Goal: Communication & Community: Connect with others

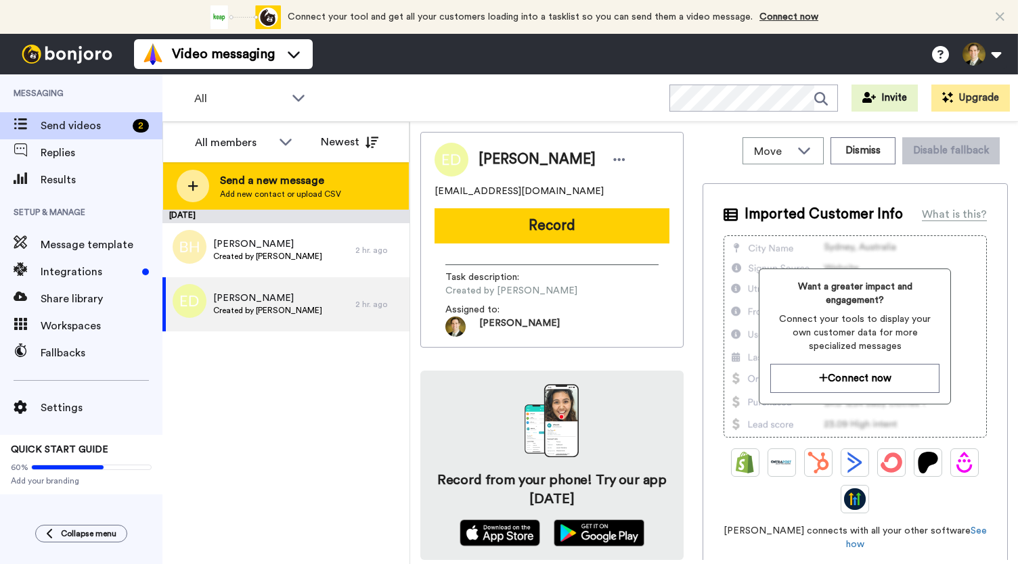
click at [192, 183] on icon at bounding box center [192, 186] width 11 height 12
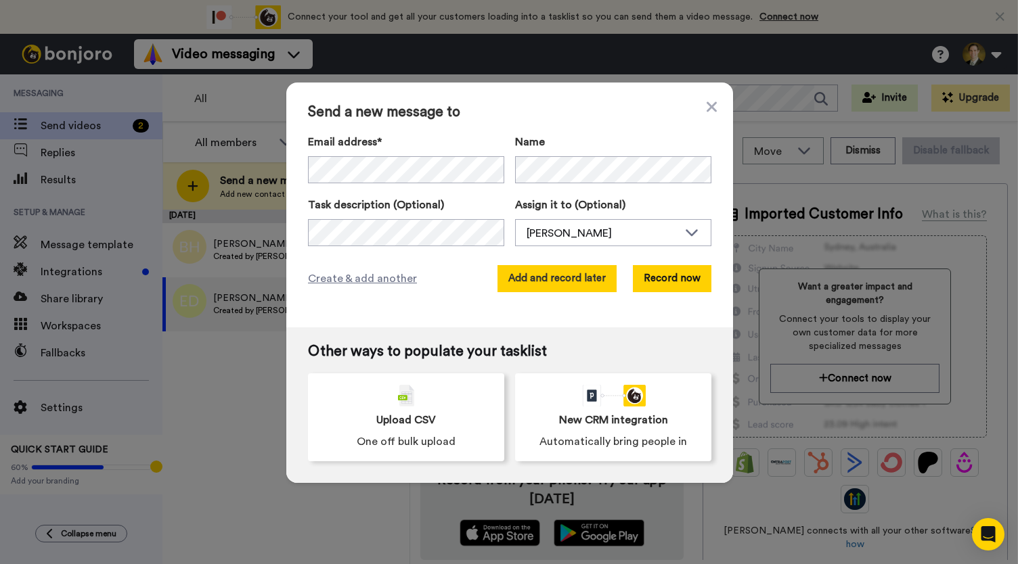
click at [558, 283] on button "Add and record later" at bounding box center [556, 278] width 119 height 27
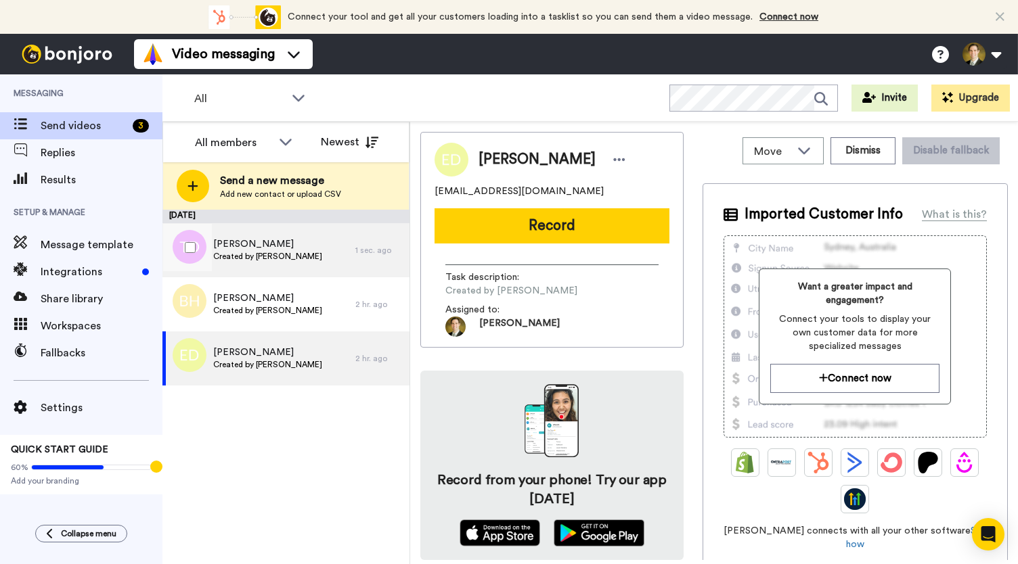
click at [291, 256] on span "Created by [PERSON_NAME]" at bounding box center [267, 256] width 109 height 11
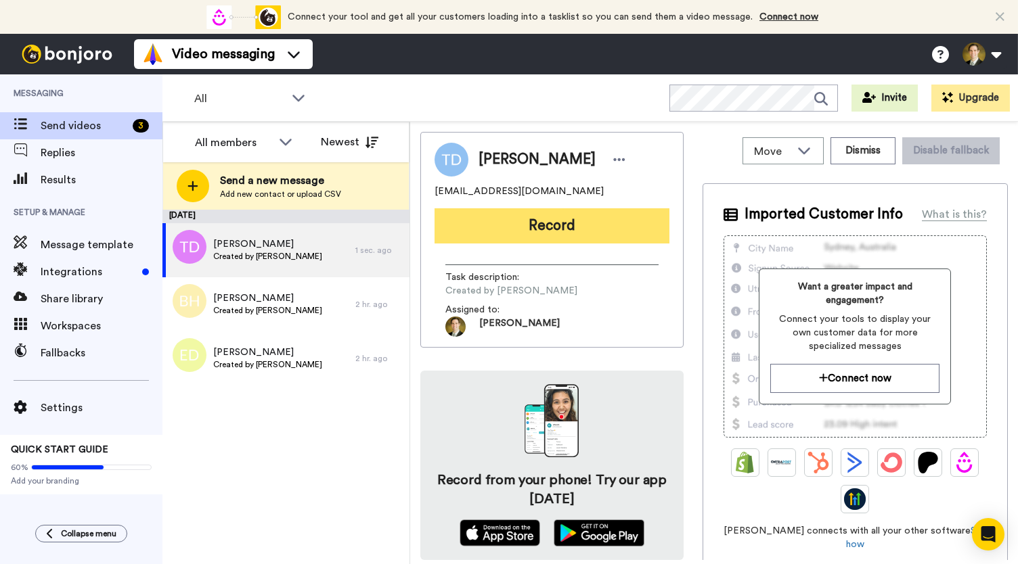
click at [587, 216] on button "Record" at bounding box center [552, 225] width 235 height 35
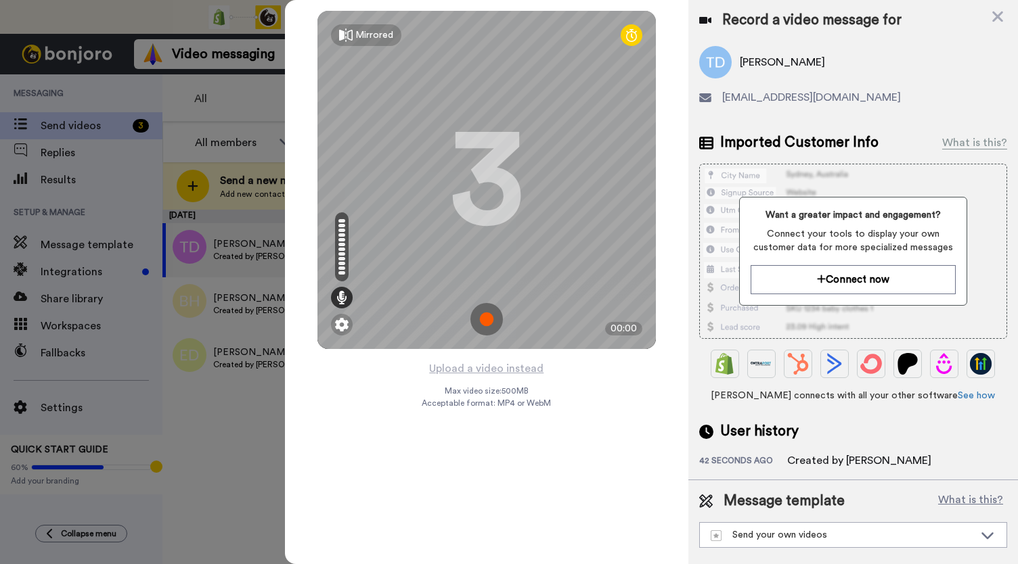
click at [487, 328] on img at bounding box center [486, 319] width 32 height 32
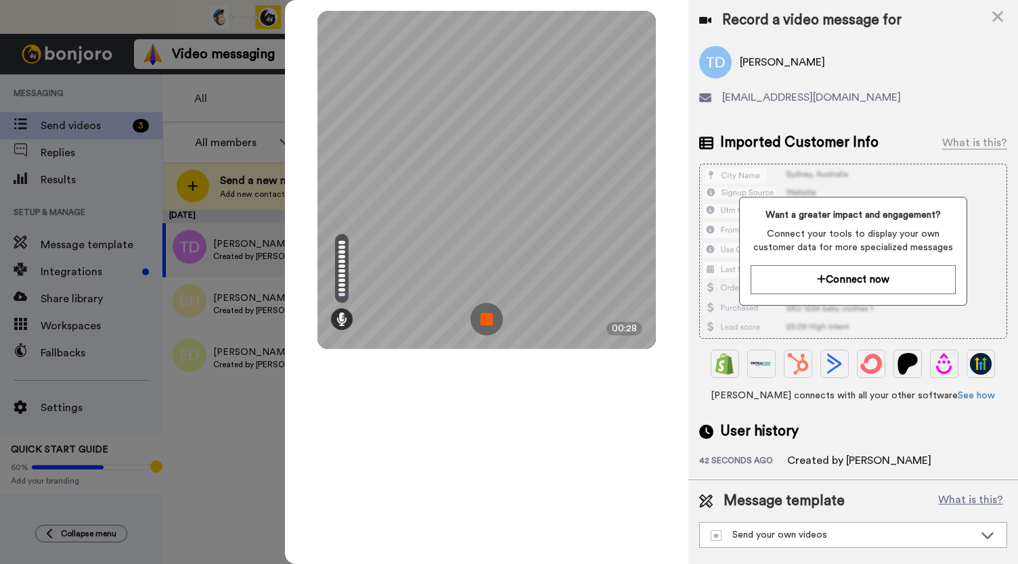
click at [487, 328] on img at bounding box center [486, 319] width 32 height 32
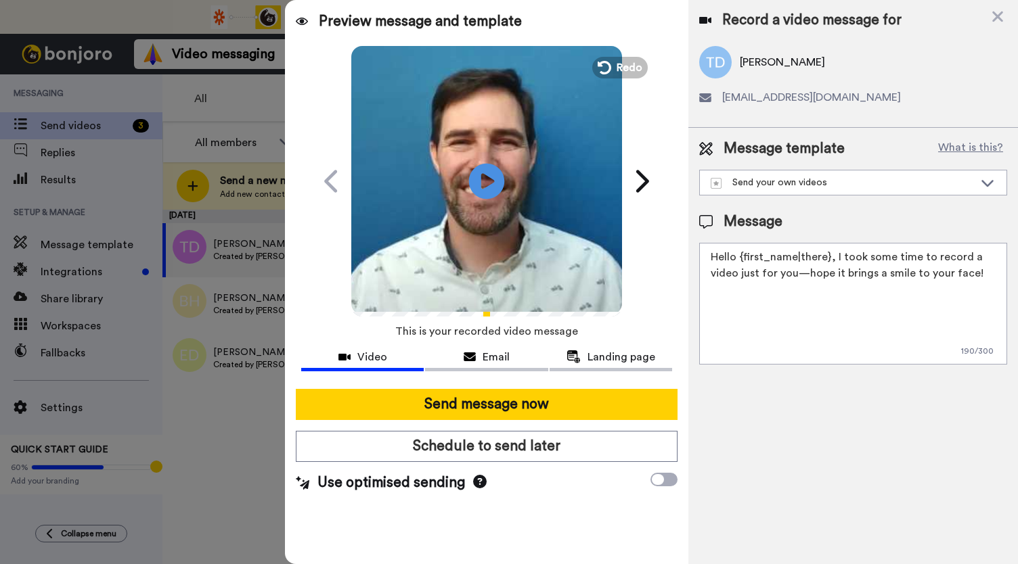
click at [490, 174] on icon at bounding box center [487, 181] width 36 height 36
drag, startPoint x: 480, startPoint y: 354, endPoint x: 502, endPoint y: 353, distance: 22.4
click at [480, 354] on div "Email" at bounding box center [486, 357] width 123 height 16
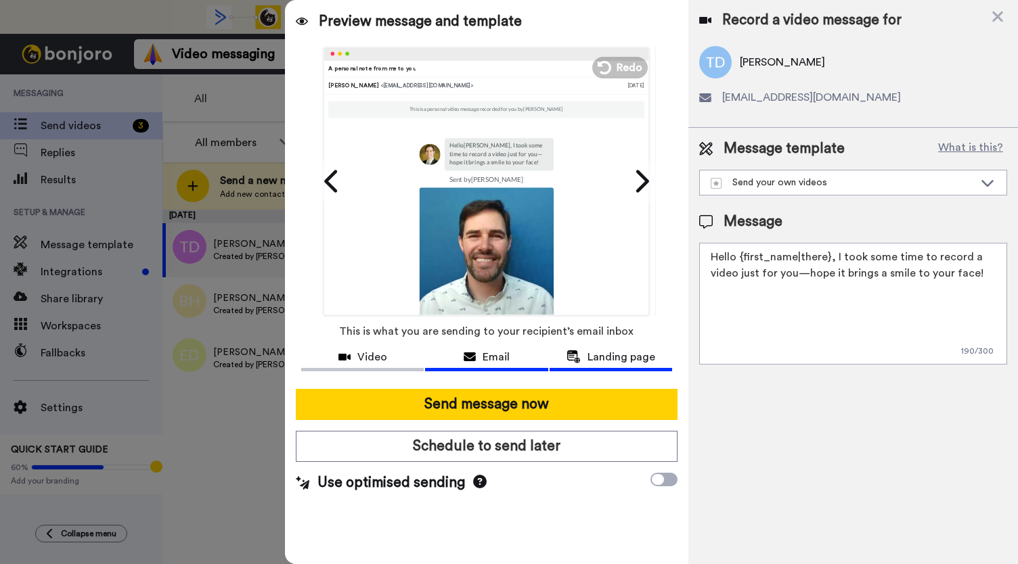
click at [602, 356] on span "Landing page" at bounding box center [621, 357] width 68 height 16
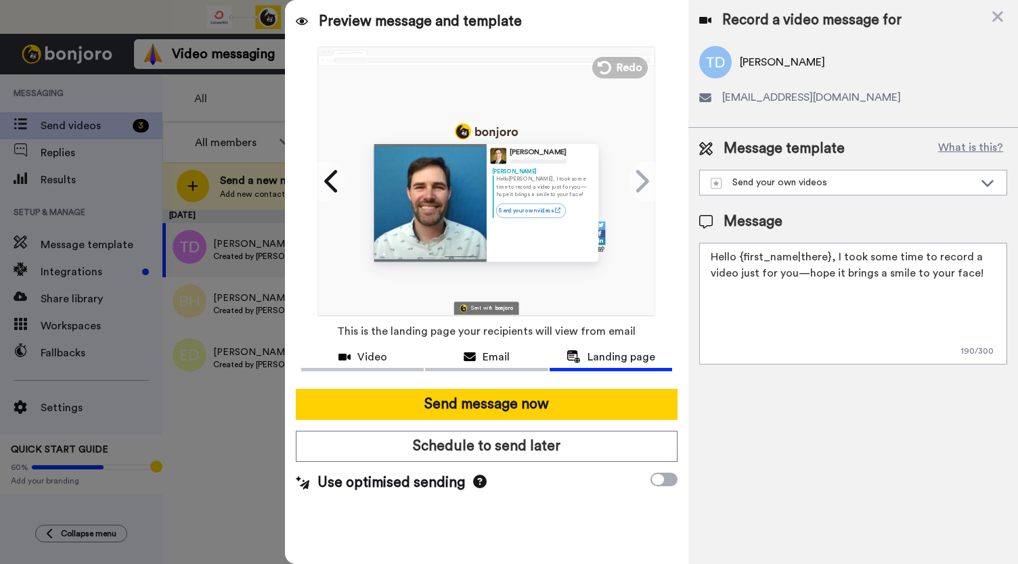
click at [372, 355] on span "Video" at bounding box center [372, 357] width 30 height 16
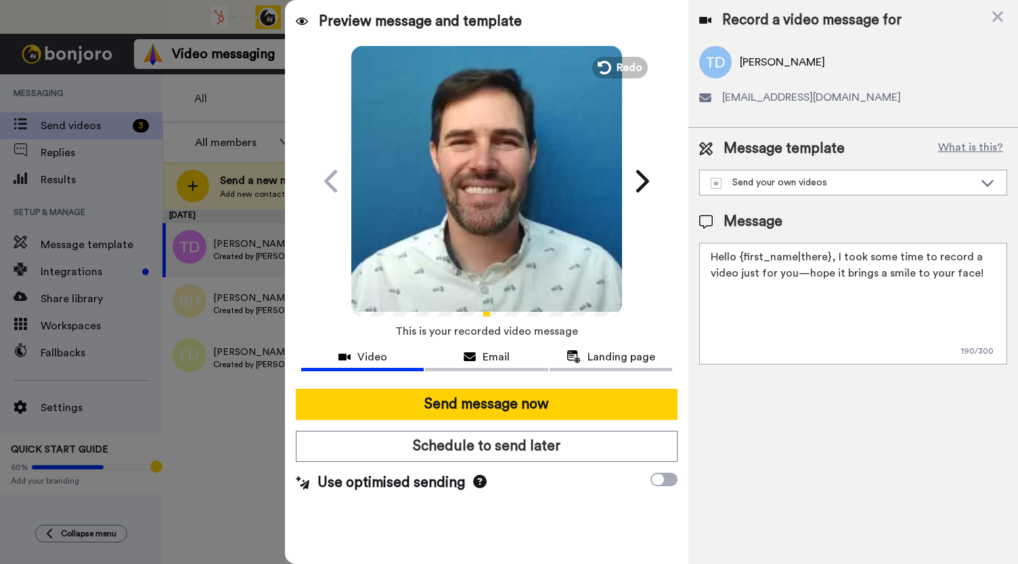
click at [481, 212] on video at bounding box center [486, 179] width 271 height 271
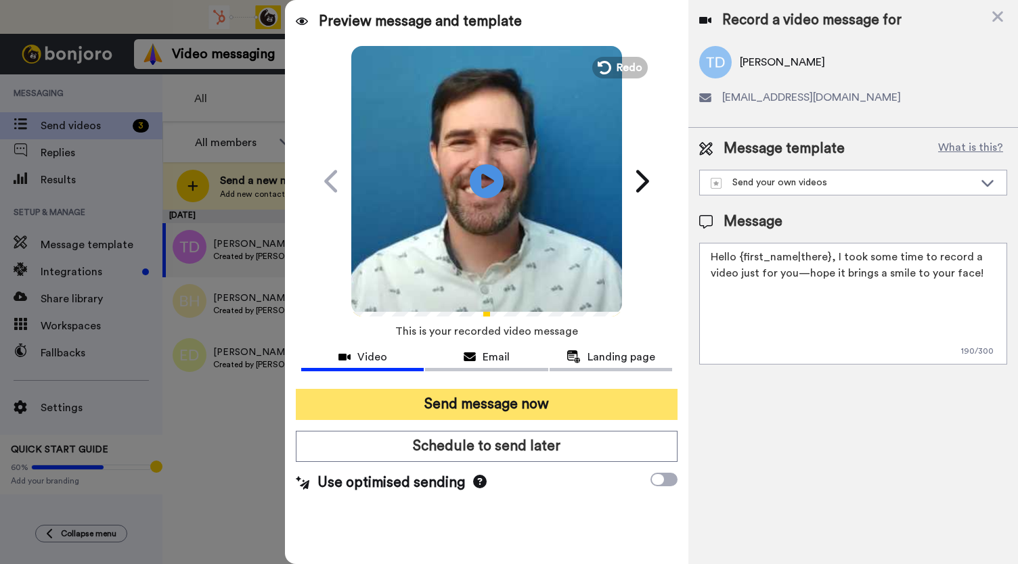
click at [483, 399] on button "Send message now" at bounding box center [487, 404] width 382 height 31
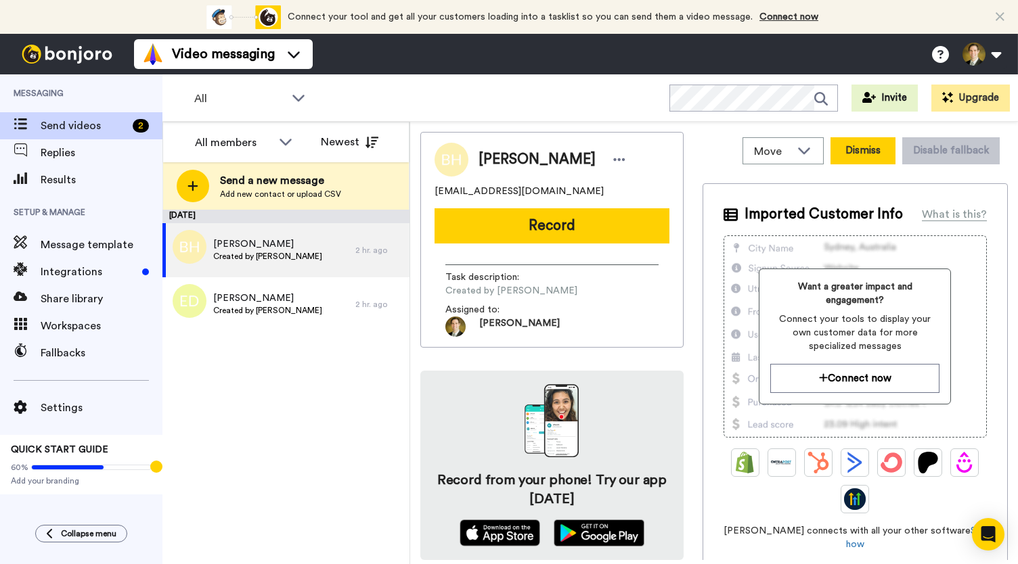
click at [867, 154] on button "Dismiss" at bounding box center [862, 150] width 65 height 27
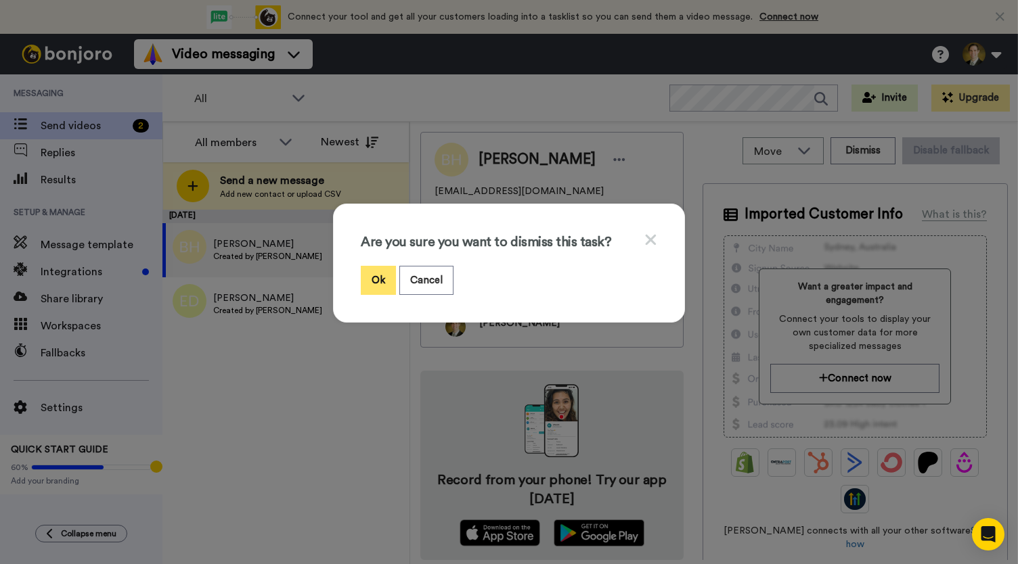
click at [368, 280] on button "Ok" at bounding box center [378, 280] width 35 height 29
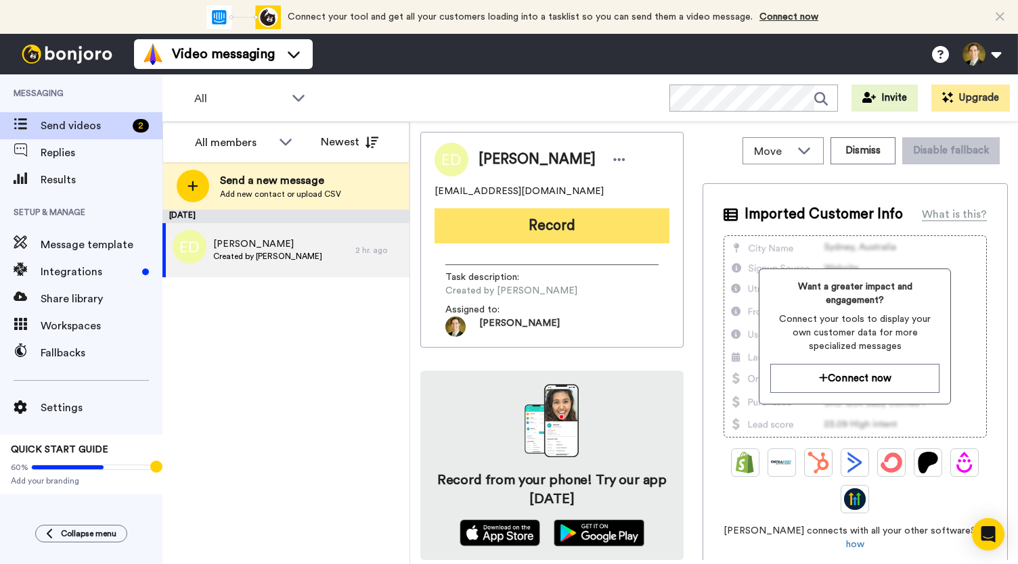
click at [552, 221] on button "Record" at bounding box center [552, 225] width 235 height 35
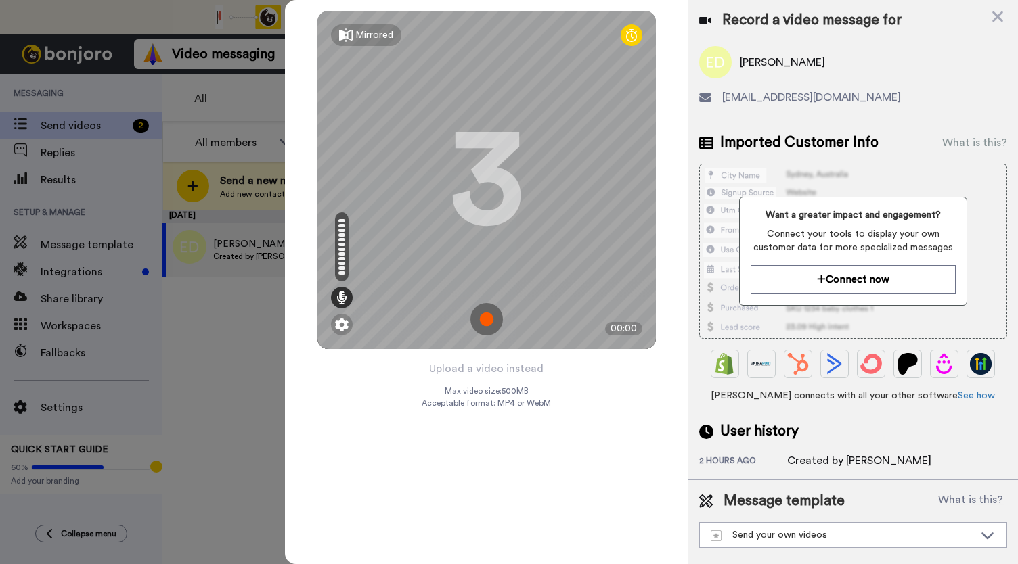
click at [493, 315] on img at bounding box center [486, 319] width 32 height 32
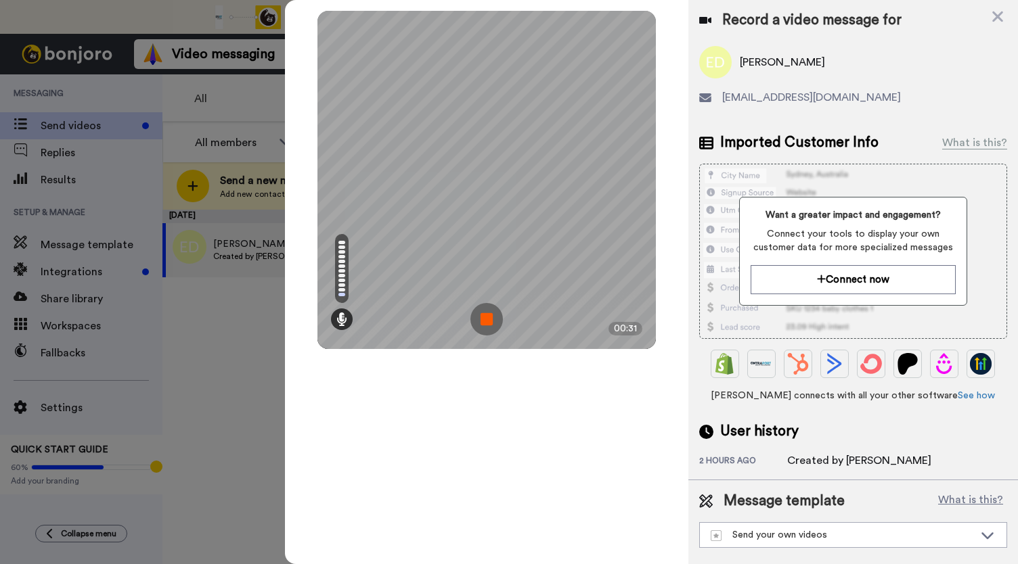
click at [493, 315] on img at bounding box center [486, 319] width 32 height 32
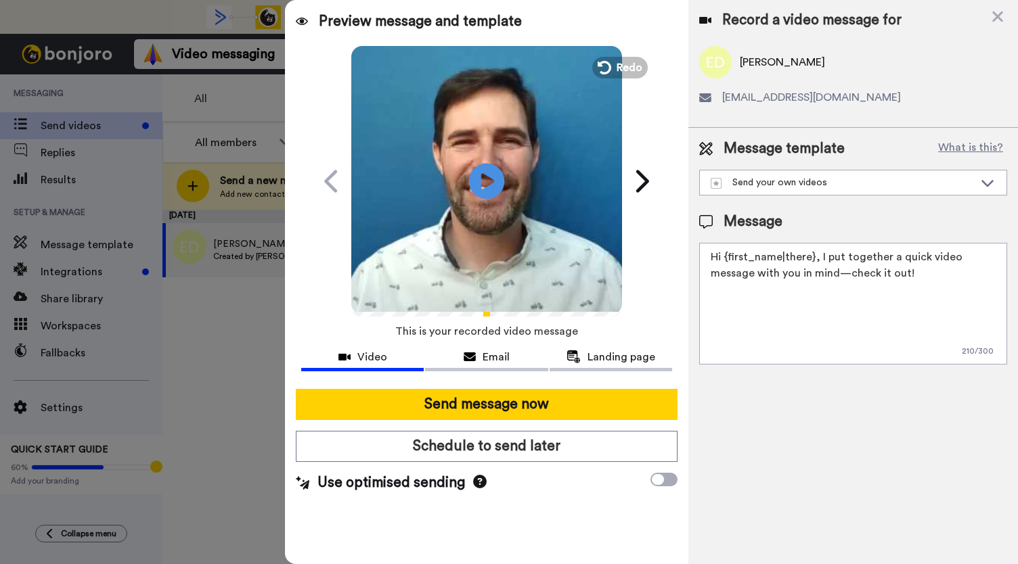
click at [489, 181] on icon "Play/Pause" at bounding box center [487, 181] width 36 height 64
drag, startPoint x: 488, startPoint y: 360, endPoint x: 510, endPoint y: 358, distance: 21.8
click at [489, 359] on span "Email" at bounding box center [496, 357] width 27 height 16
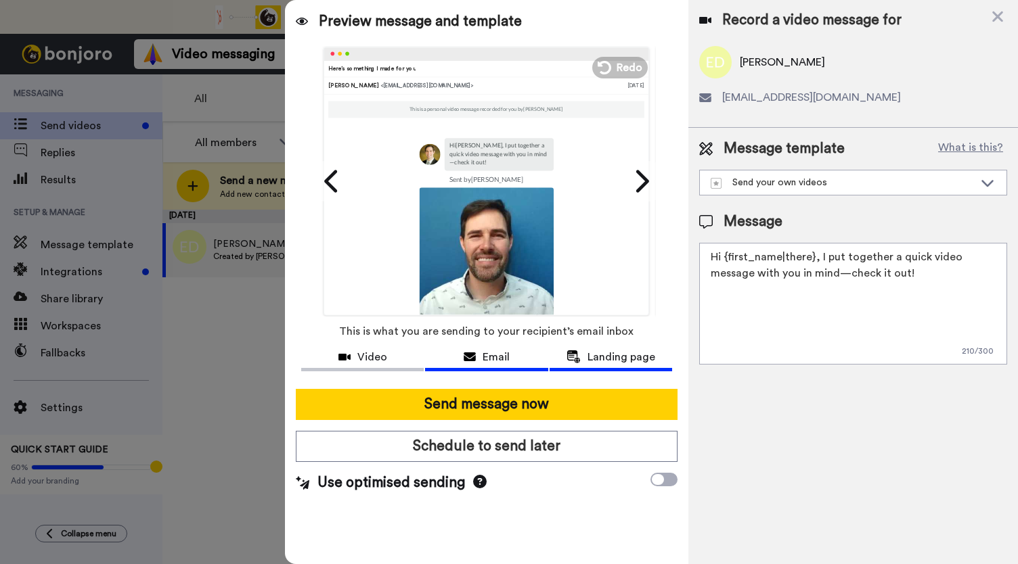
click at [598, 355] on span "Landing page" at bounding box center [621, 357] width 68 height 16
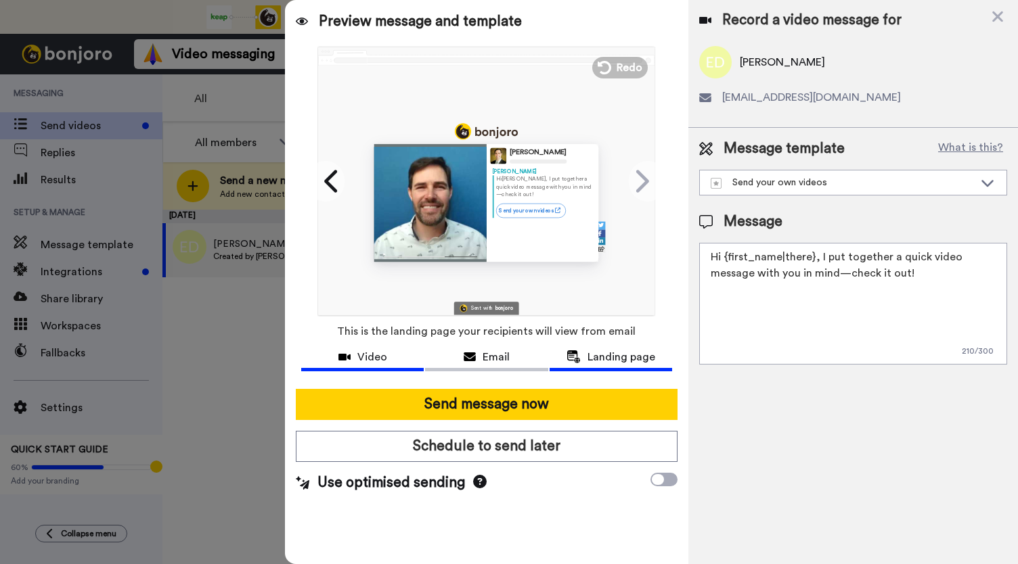
click at [378, 359] on span "Video" at bounding box center [372, 357] width 30 height 16
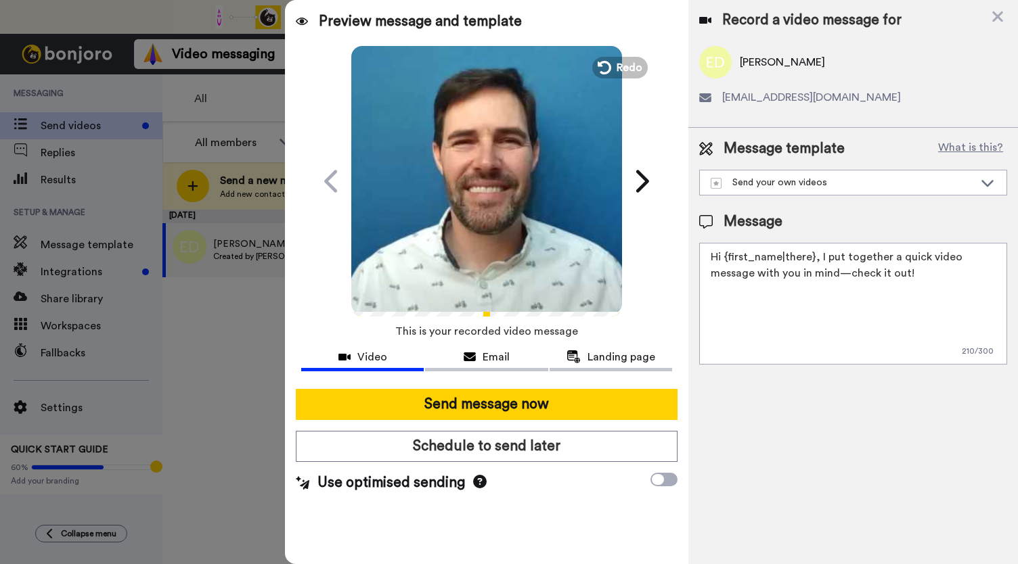
click at [488, 215] on video at bounding box center [486, 179] width 271 height 271
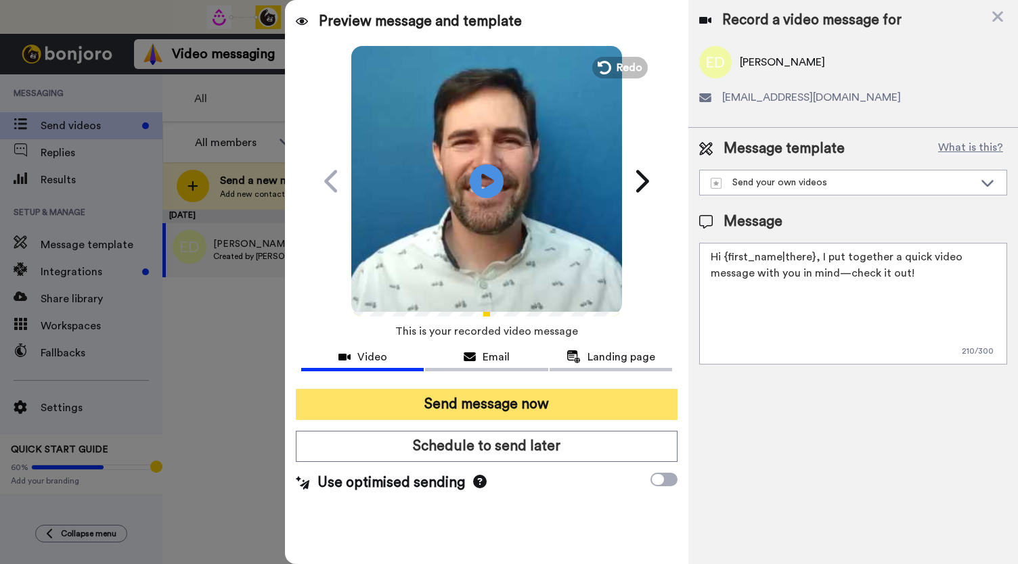
click at [451, 396] on button "Send message now" at bounding box center [487, 404] width 382 height 31
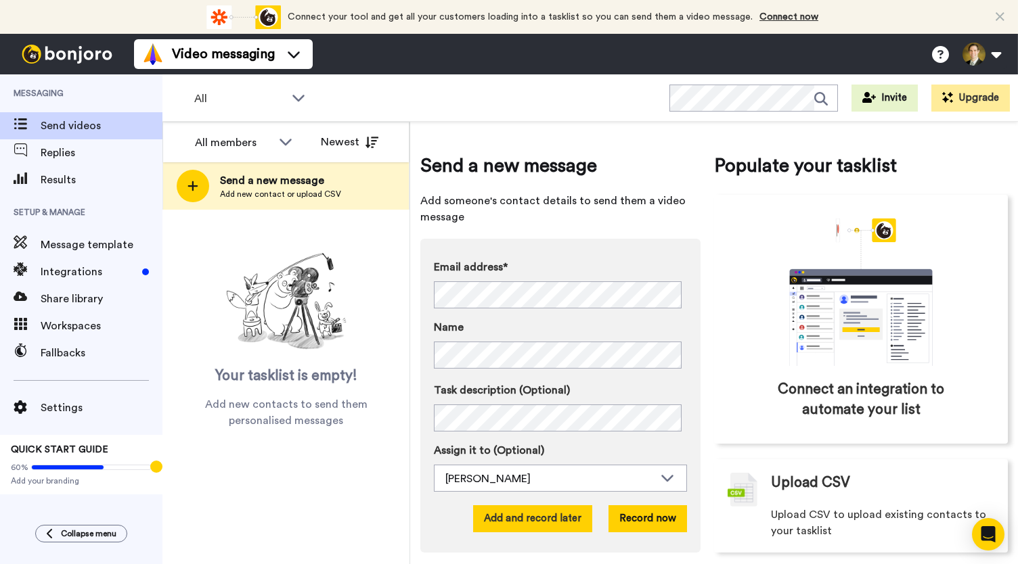
click at [518, 523] on button "Add and record later" at bounding box center [532, 519] width 119 height 27
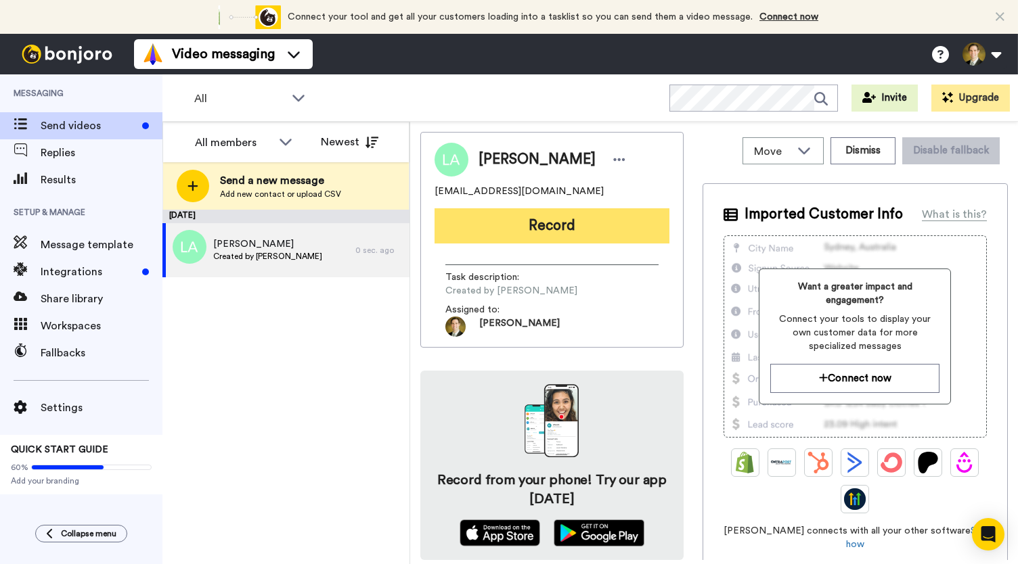
click at [509, 230] on button "Record" at bounding box center [552, 225] width 235 height 35
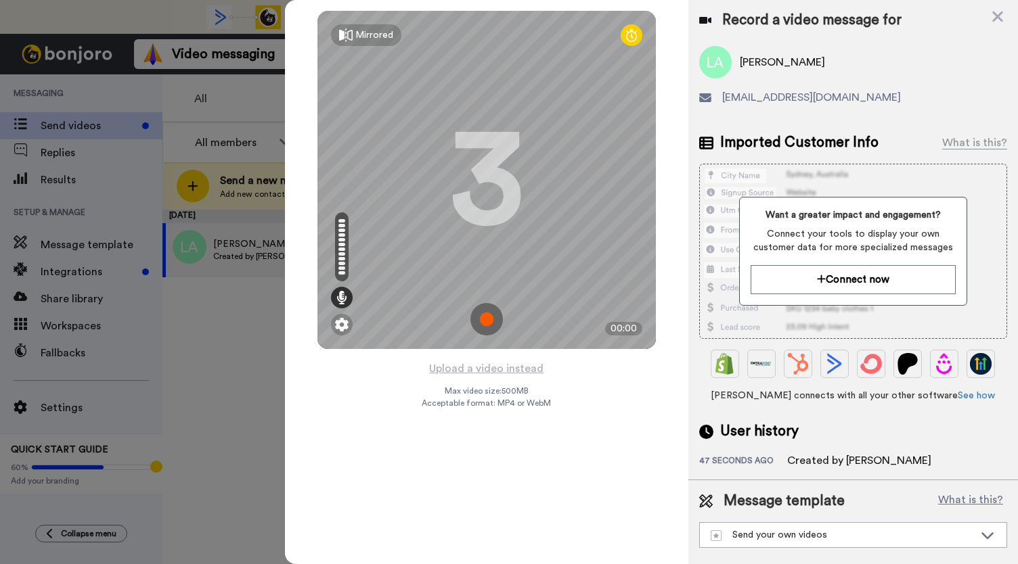
click at [484, 307] on img at bounding box center [486, 319] width 32 height 32
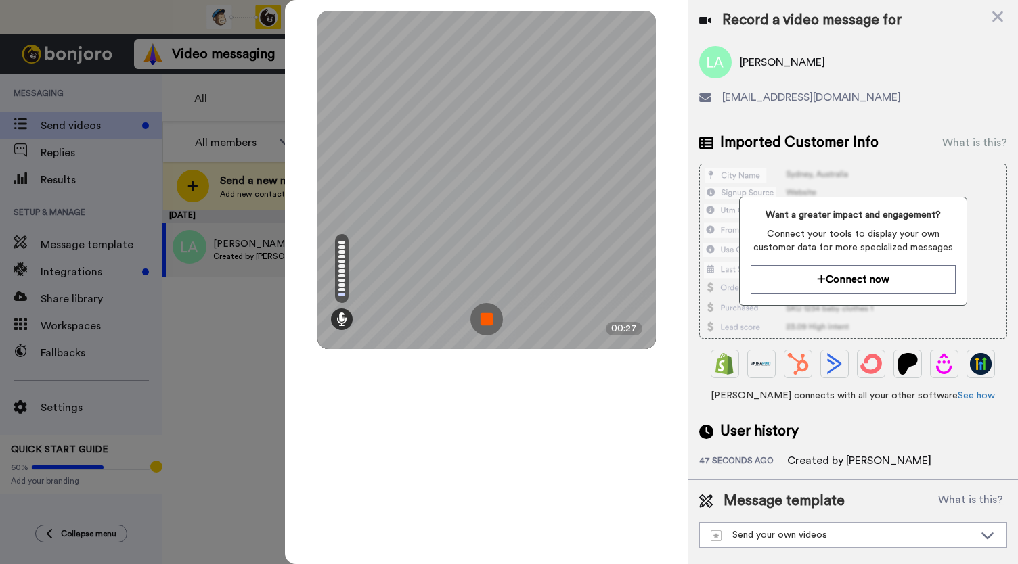
click at [484, 307] on img at bounding box center [486, 319] width 32 height 32
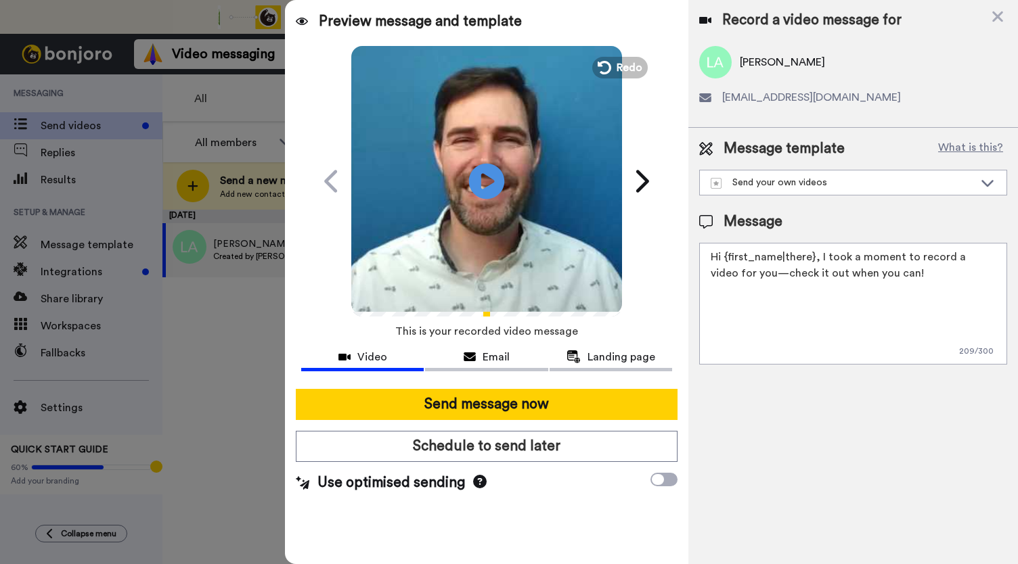
click at [486, 176] on icon "Play/Pause" at bounding box center [487, 181] width 36 height 64
click at [471, 359] on icon at bounding box center [470, 357] width 12 height 11
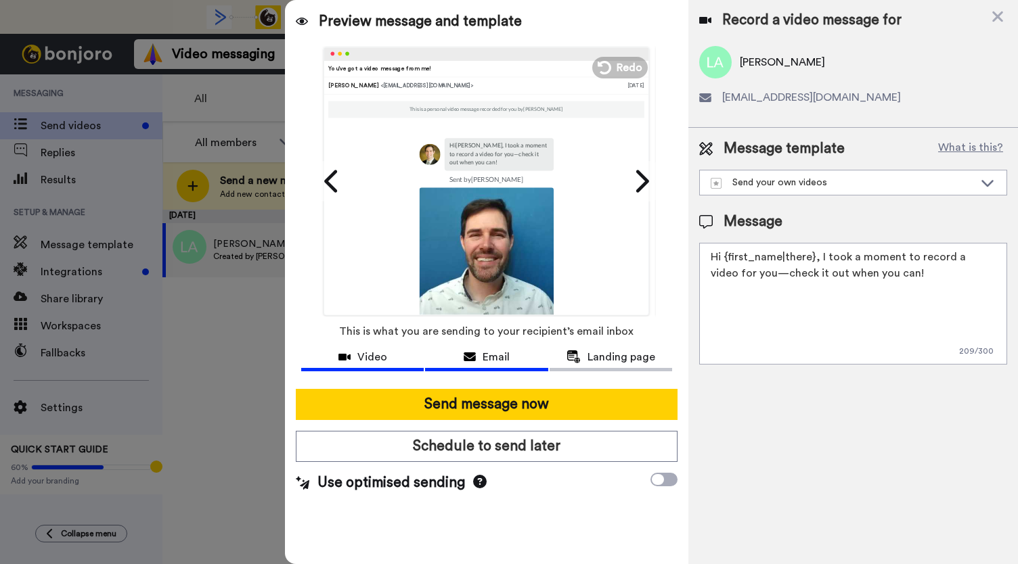
click at [352, 357] on div "Video" at bounding box center [362, 357] width 123 height 16
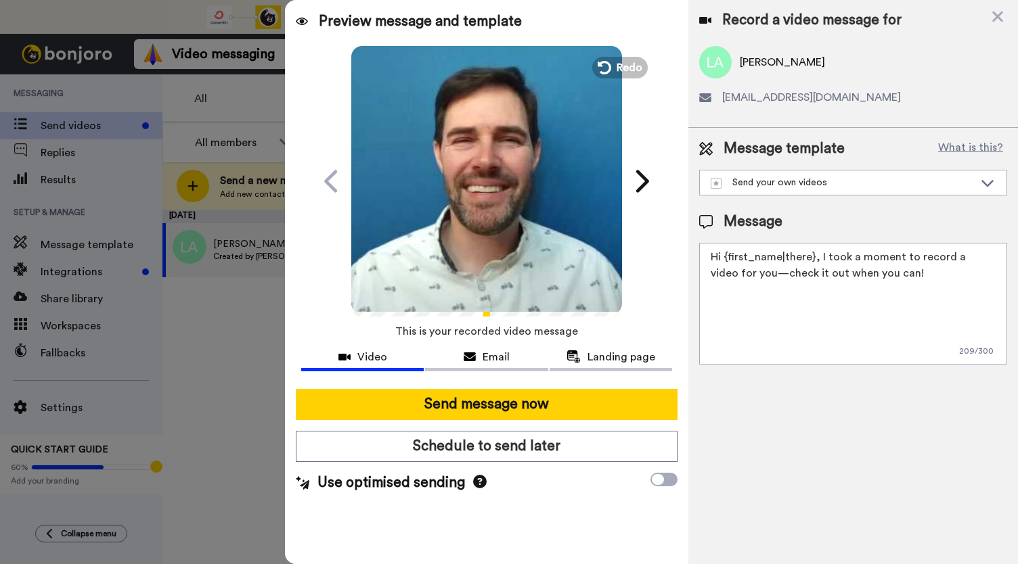
drag, startPoint x: 506, startPoint y: 242, endPoint x: 508, endPoint y: 231, distance: 11.6
click at [506, 242] on video at bounding box center [486, 179] width 271 height 271
click at [627, 64] on span "Redo" at bounding box center [630, 67] width 28 height 18
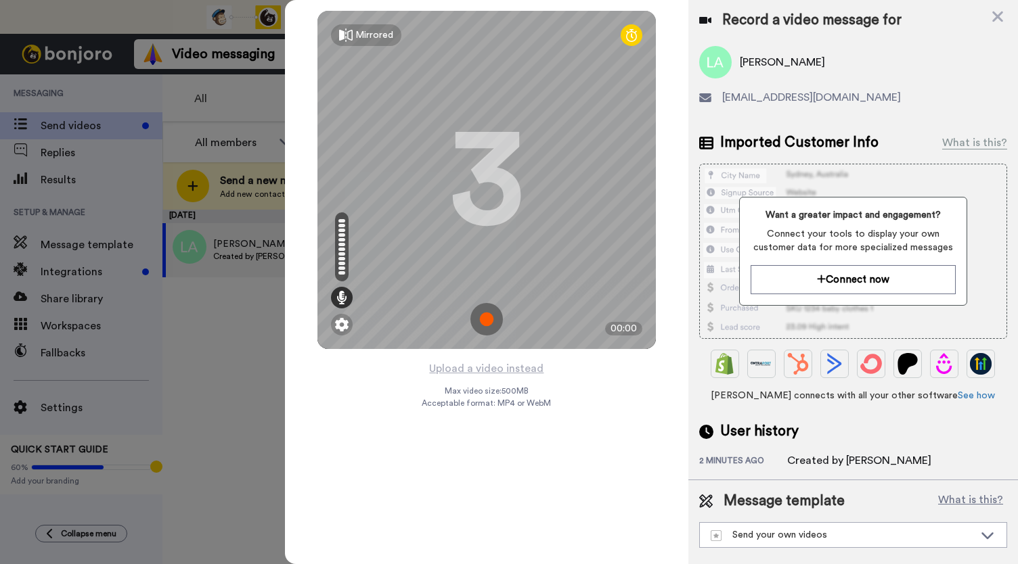
click at [483, 328] on img at bounding box center [486, 319] width 32 height 32
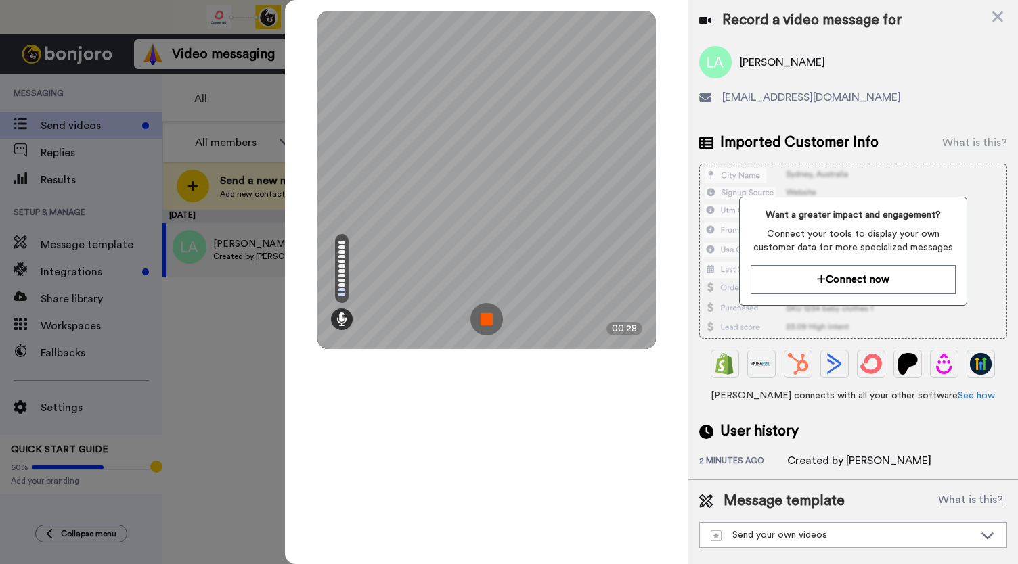
click at [483, 328] on img at bounding box center [486, 319] width 32 height 32
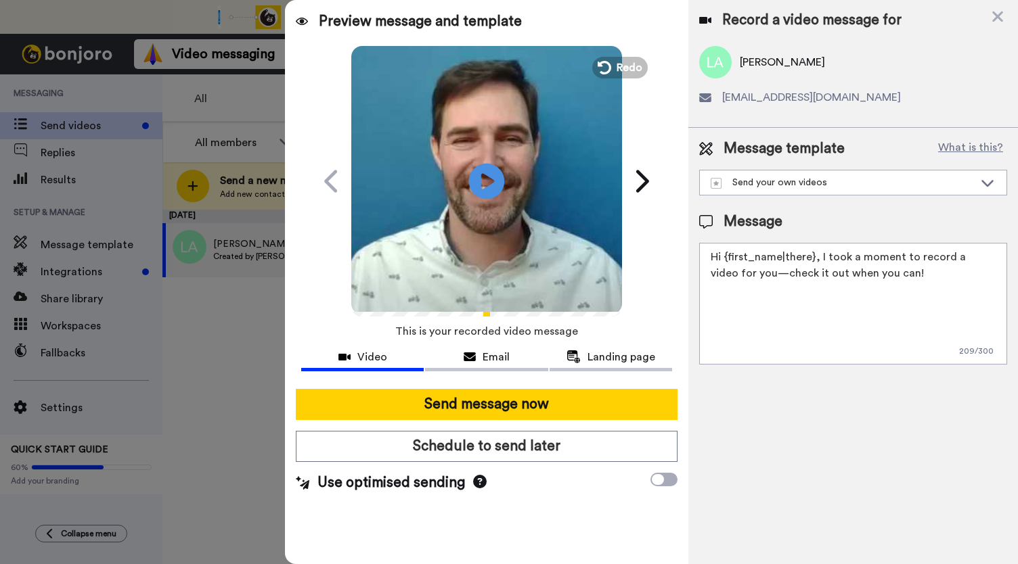
click at [487, 187] on icon at bounding box center [487, 181] width 36 height 36
click at [485, 365] on span "Email" at bounding box center [496, 357] width 27 height 16
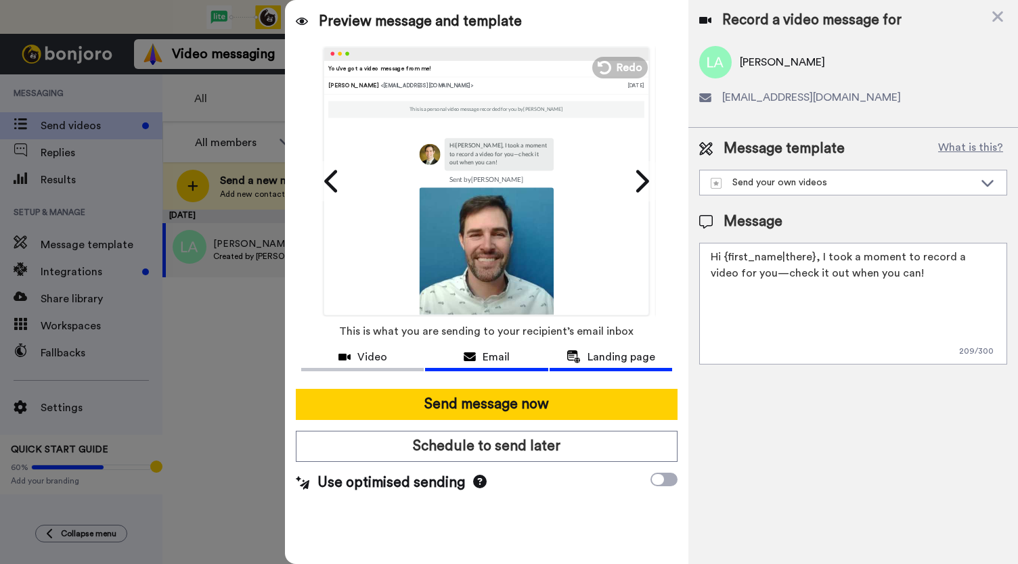
click at [593, 354] on span "Landing page" at bounding box center [621, 357] width 68 height 16
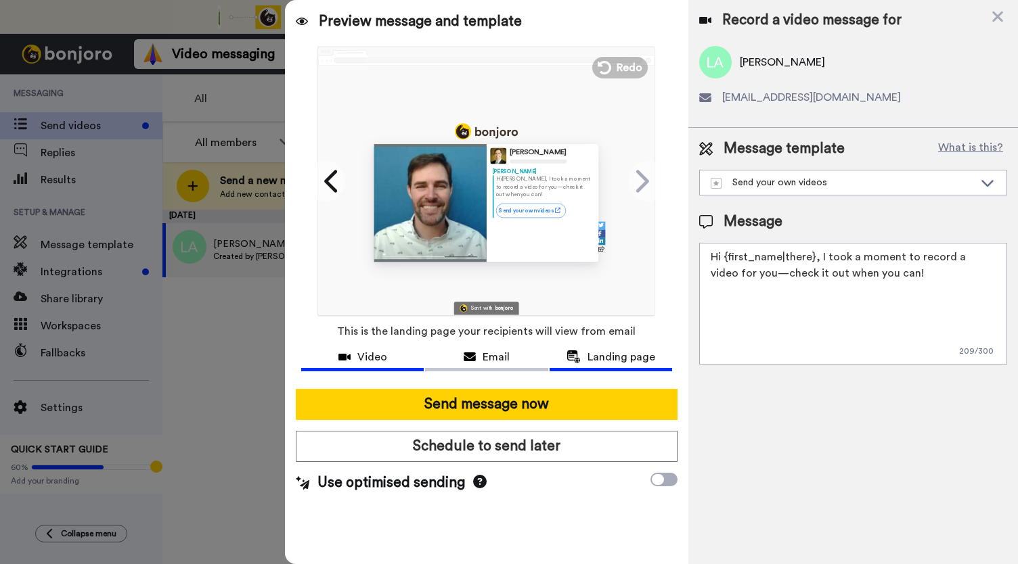
click at [359, 366] on button "Video" at bounding box center [362, 359] width 123 height 25
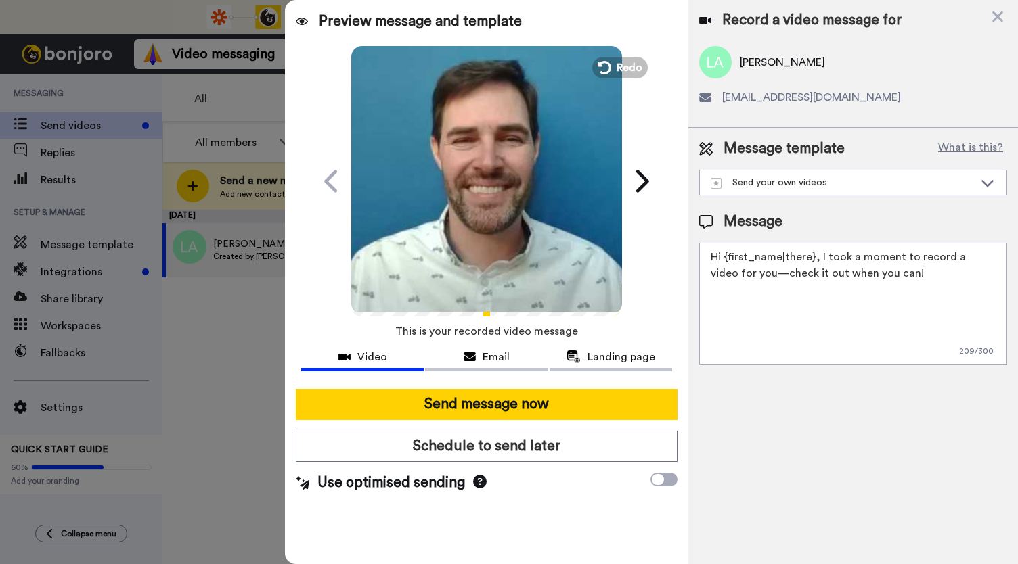
click at [474, 178] on icon at bounding box center [487, 181] width 36 height 36
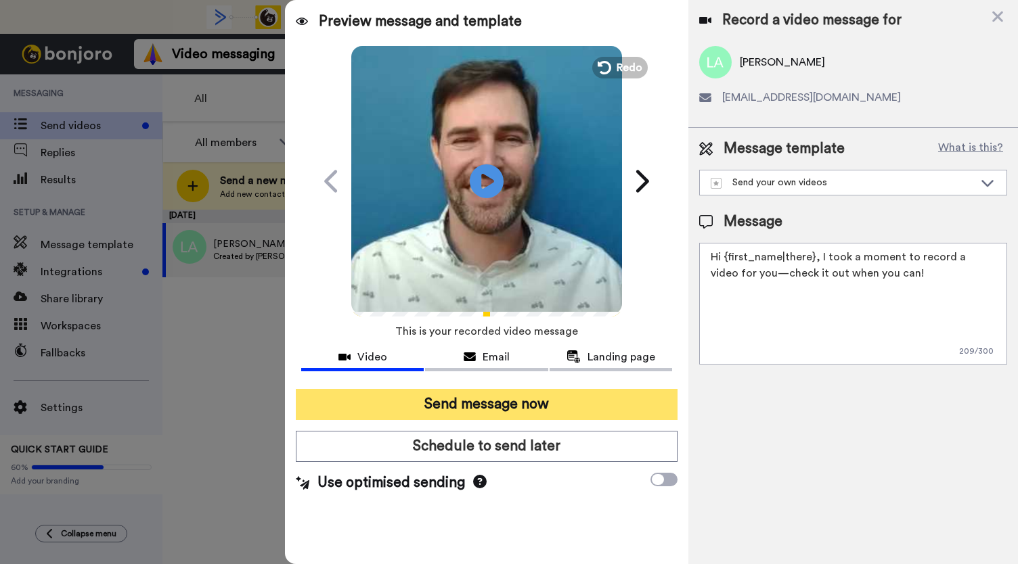
click at [494, 404] on button "Send message now" at bounding box center [487, 404] width 382 height 31
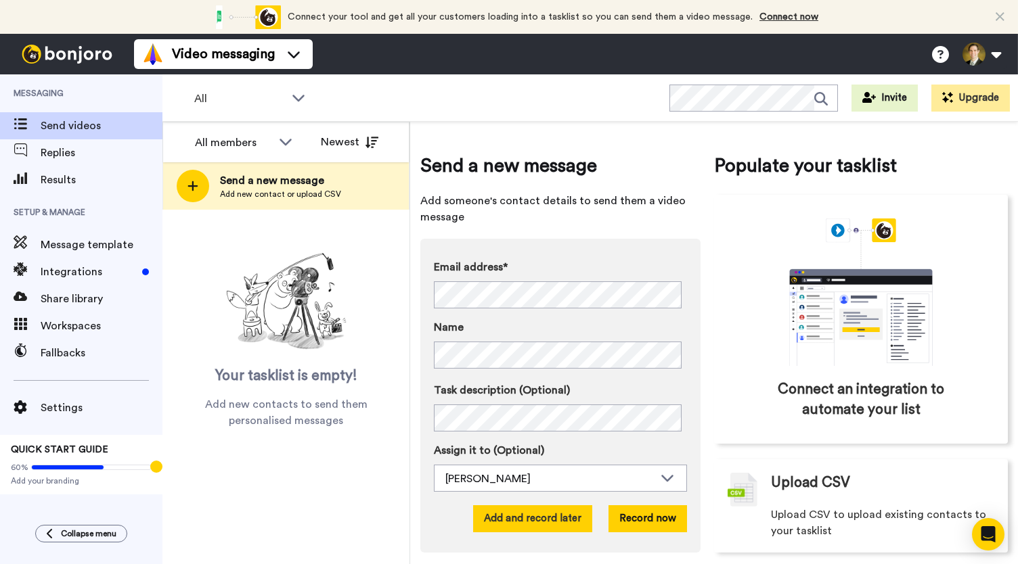
click at [506, 509] on button "Add and record later" at bounding box center [532, 519] width 119 height 27
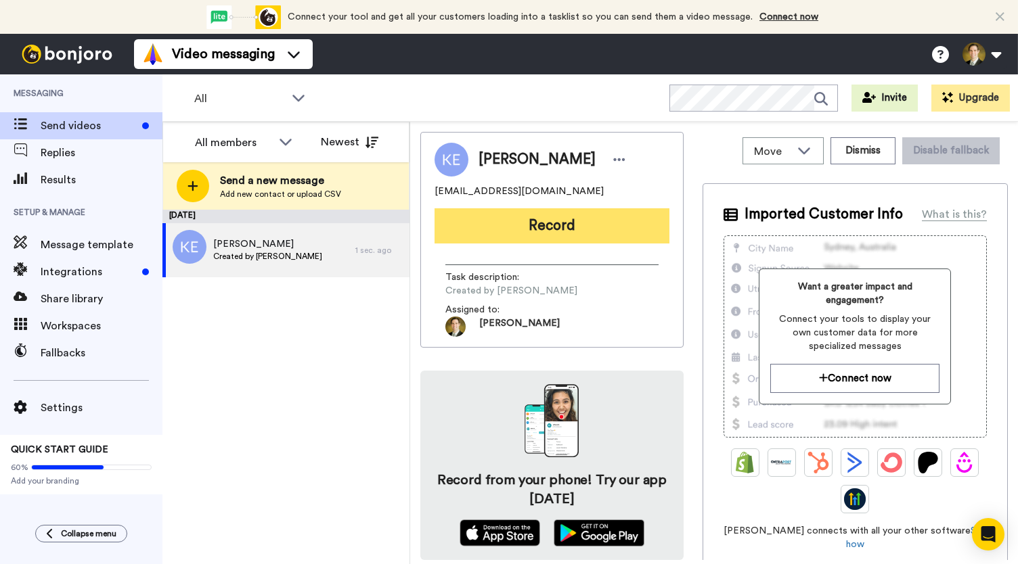
click at [521, 225] on button "Record" at bounding box center [552, 225] width 235 height 35
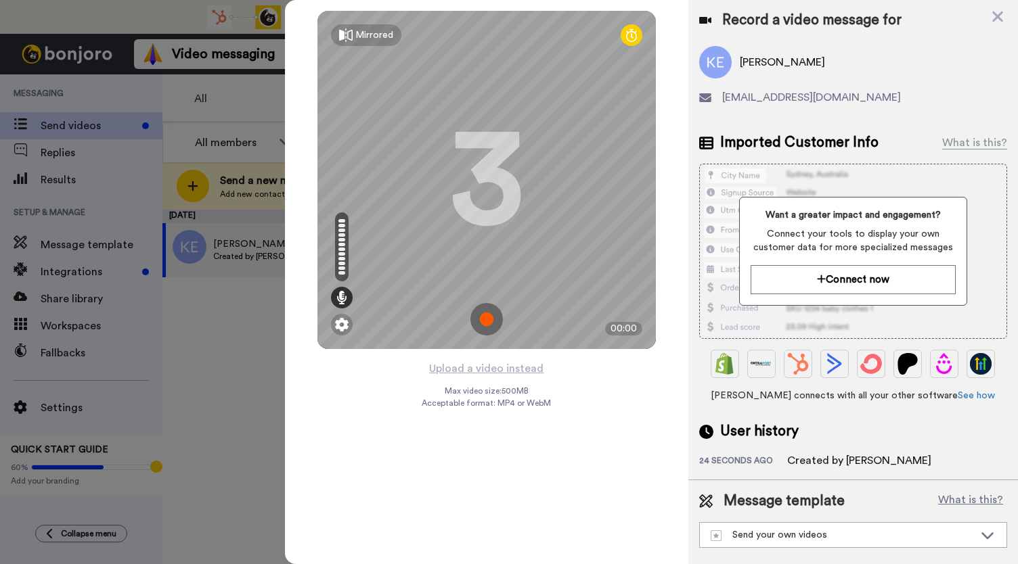
click at [476, 316] on img at bounding box center [486, 319] width 32 height 32
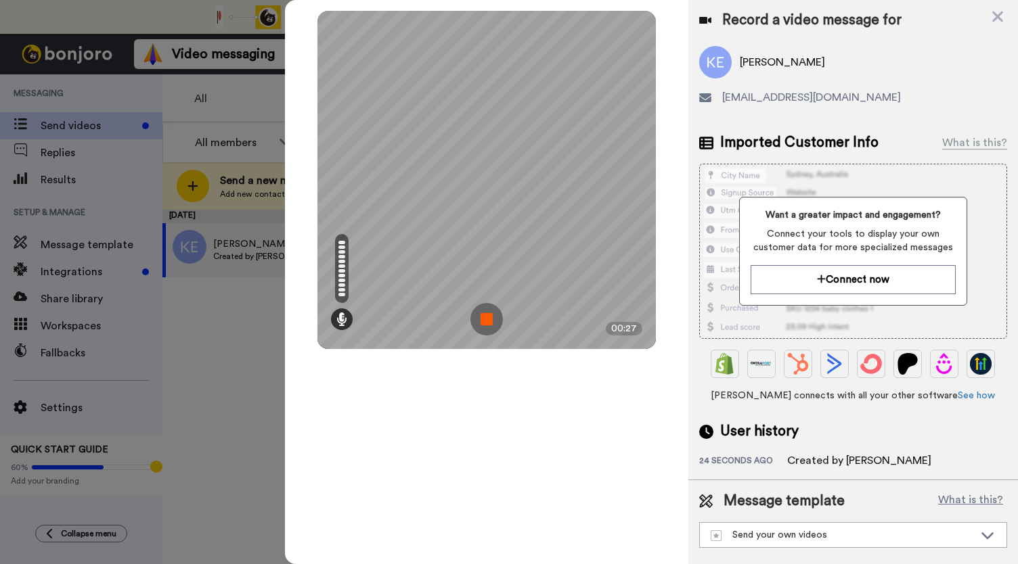
click at [476, 316] on img at bounding box center [486, 319] width 32 height 32
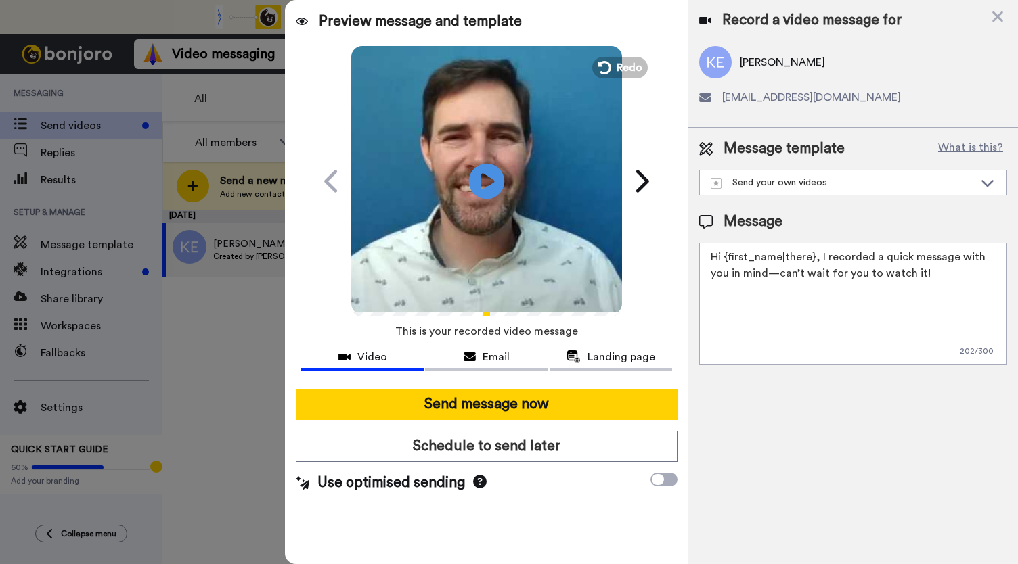
click at [487, 183] on icon "Play/Pause" at bounding box center [487, 181] width 36 height 64
click at [481, 349] on div "Email" at bounding box center [486, 357] width 123 height 16
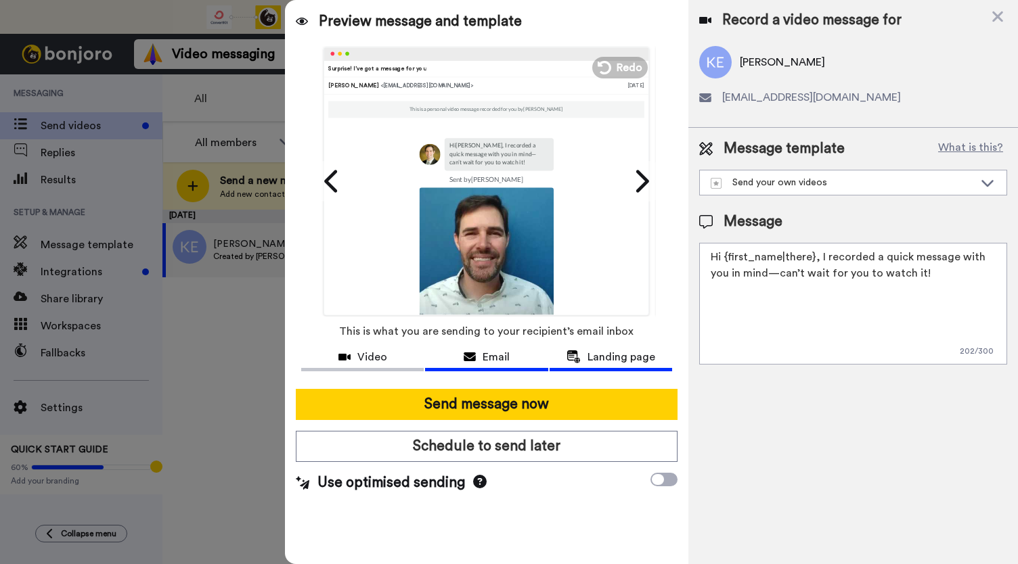
click at [598, 366] on button "Landing page" at bounding box center [611, 359] width 123 height 25
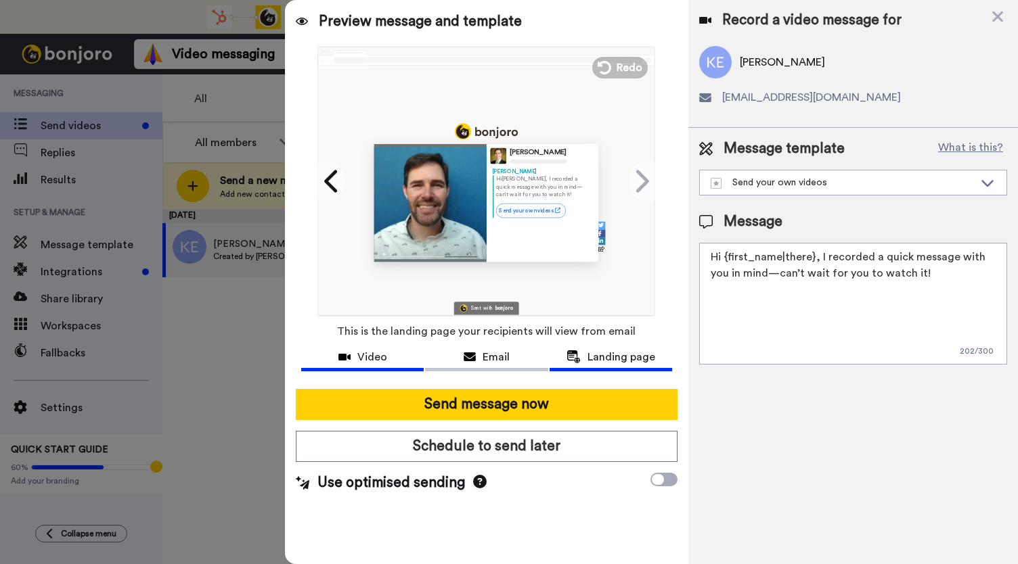
click at [368, 365] on button "Video" at bounding box center [362, 359] width 123 height 25
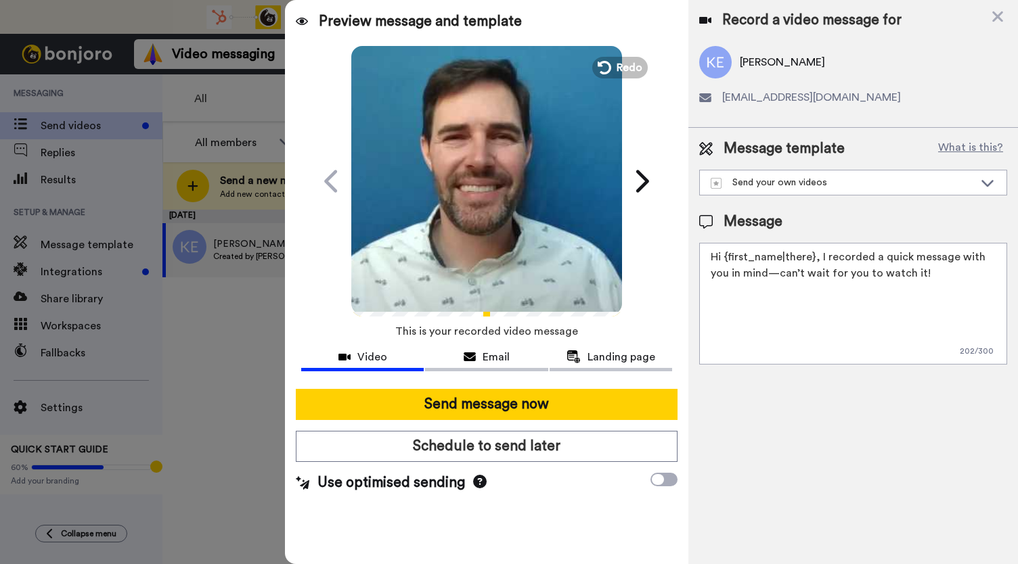
drag, startPoint x: 441, startPoint y: 225, endPoint x: 438, endPoint y: 236, distance: 11.3
click at [441, 225] on video at bounding box center [486, 179] width 271 height 271
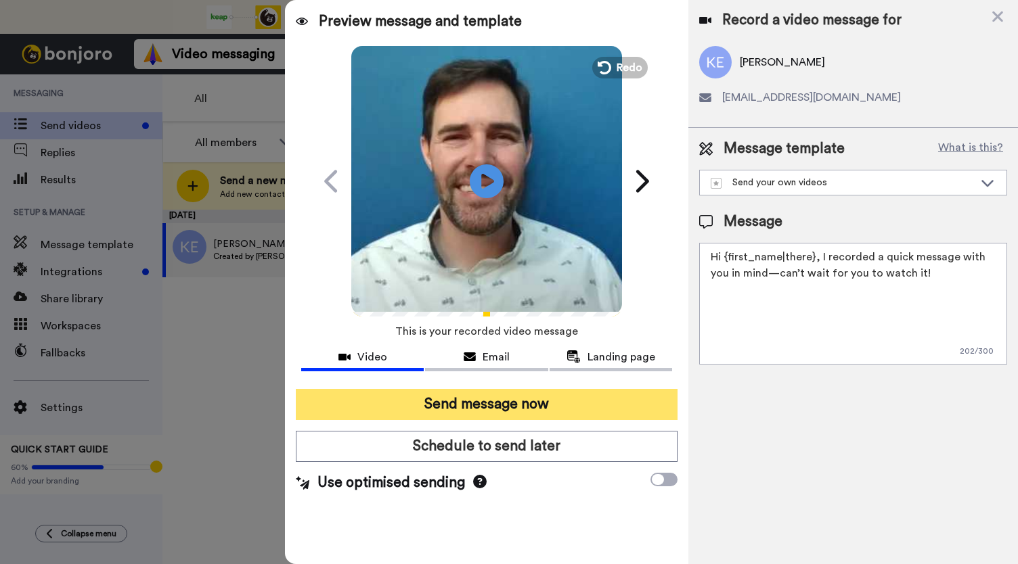
click at [487, 403] on button "Send message now" at bounding box center [487, 404] width 382 height 31
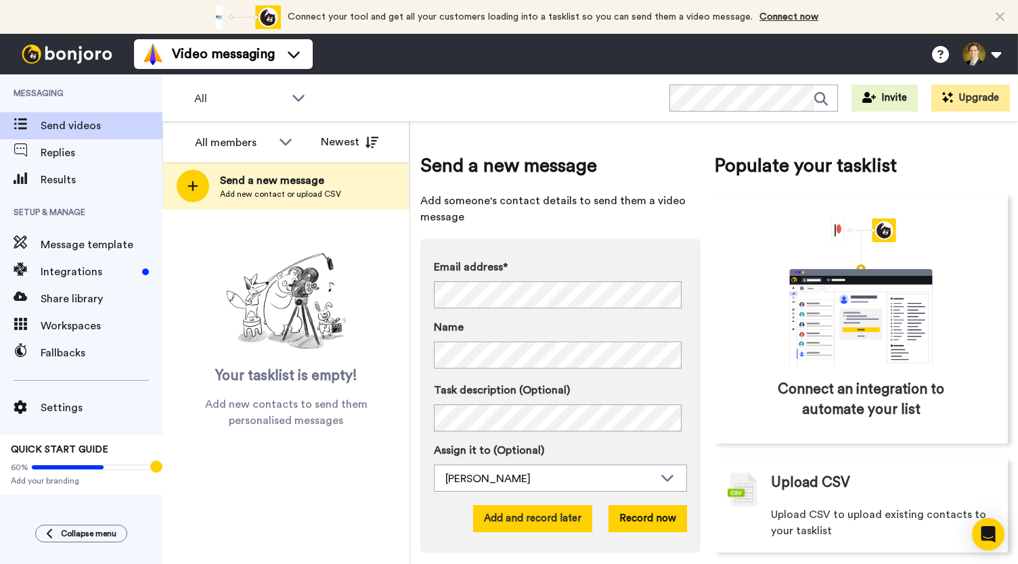
click at [521, 520] on button "Add and record later" at bounding box center [532, 519] width 119 height 27
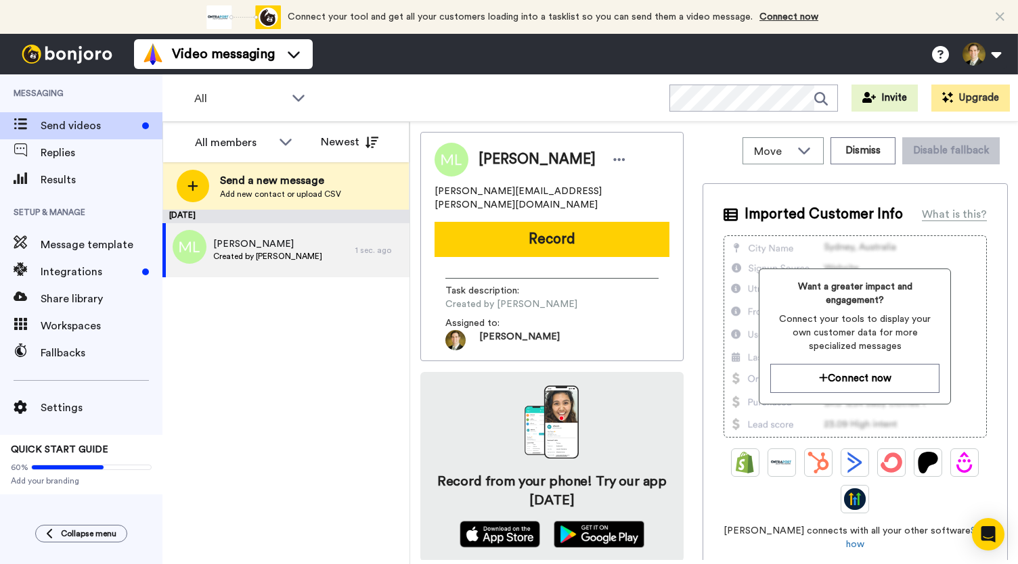
click at [539, 252] on div "[PERSON_NAME] [PERSON_NAME][EMAIL_ADDRESS][PERSON_NAME][DOMAIN_NAME] Record Tas…" at bounding box center [551, 246] width 263 height 229
click at [543, 242] on button "Record" at bounding box center [552, 239] width 235 height 35
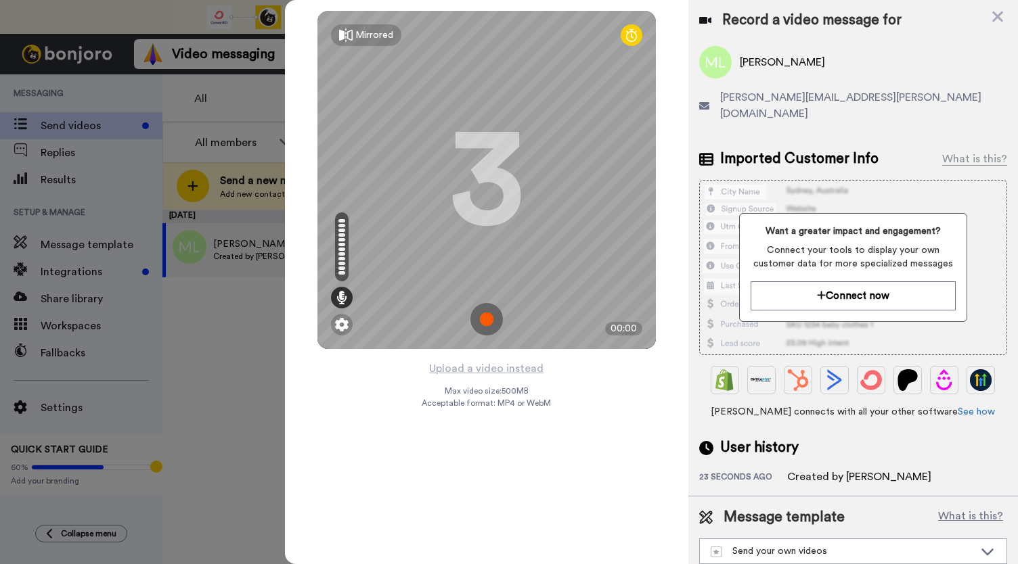
click at [479, 324] on img at bounding box center [486, 319] width 32 height 32
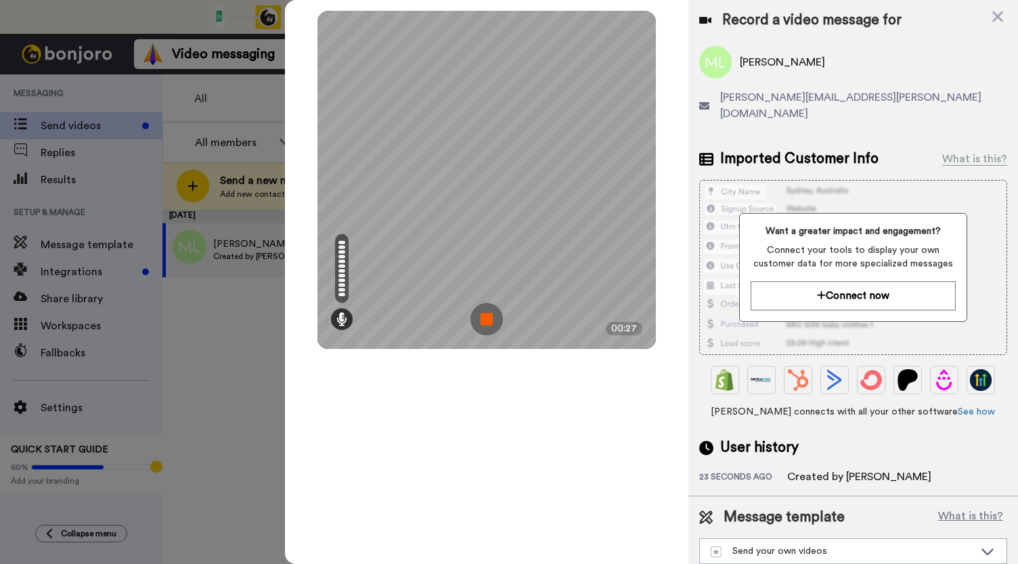
click at [479, 324] on img at bounding box center [486, 319] width 32 height 32
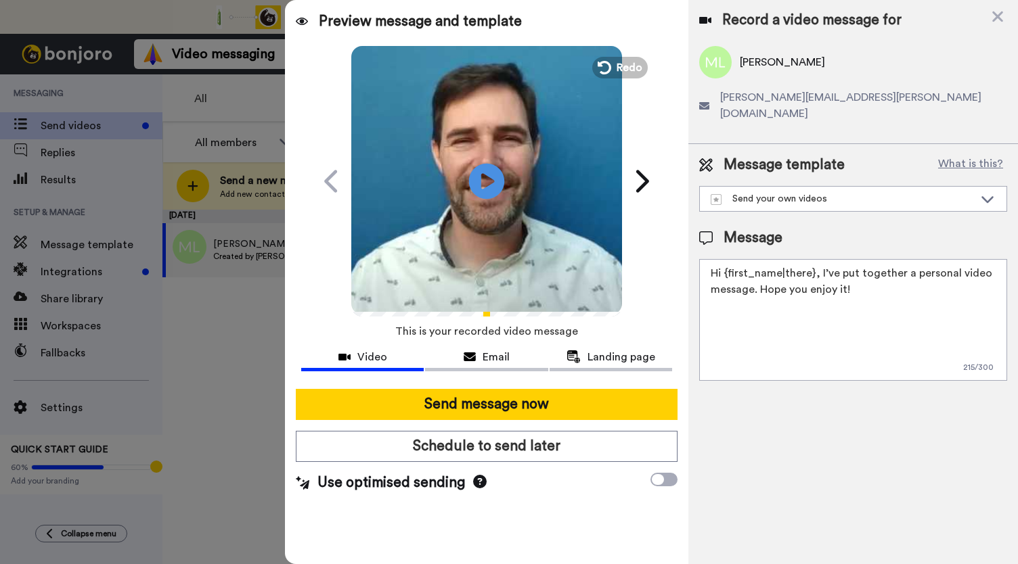
click at [483, 177] on icon "Play/Pause" at bounding box center [487, 181] width 36 height 64
drag, startPoint x: 482, startPoint y: 359, endPoint x: 505, endPoint y: 361, distance: 23.1
click at [483, 359] on span "Email" at bounding box center [496, 357] width 27 height 16
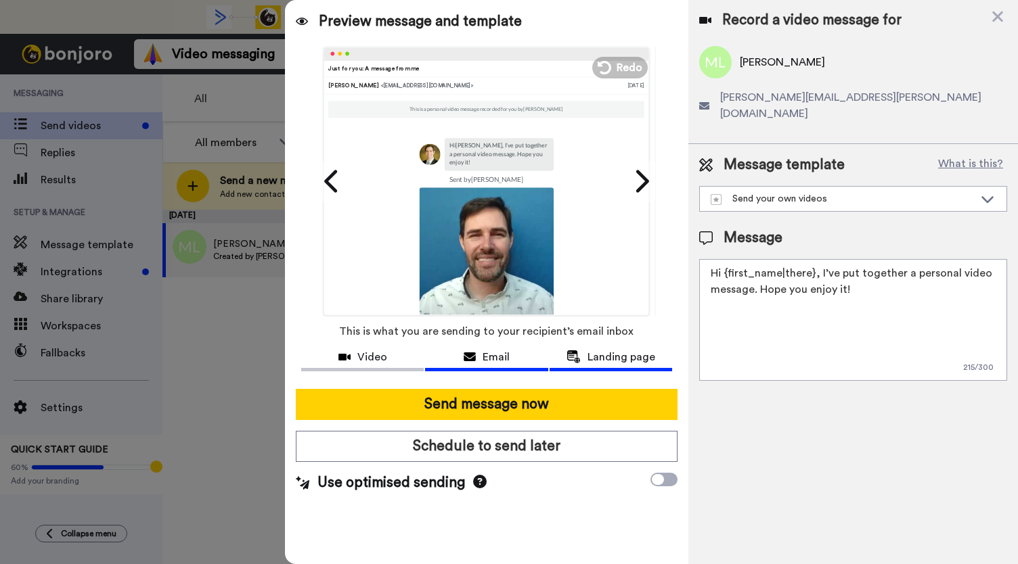
click at [585, 366] on button "Landing page" at bounding box center [611, 359] width 123 height 25
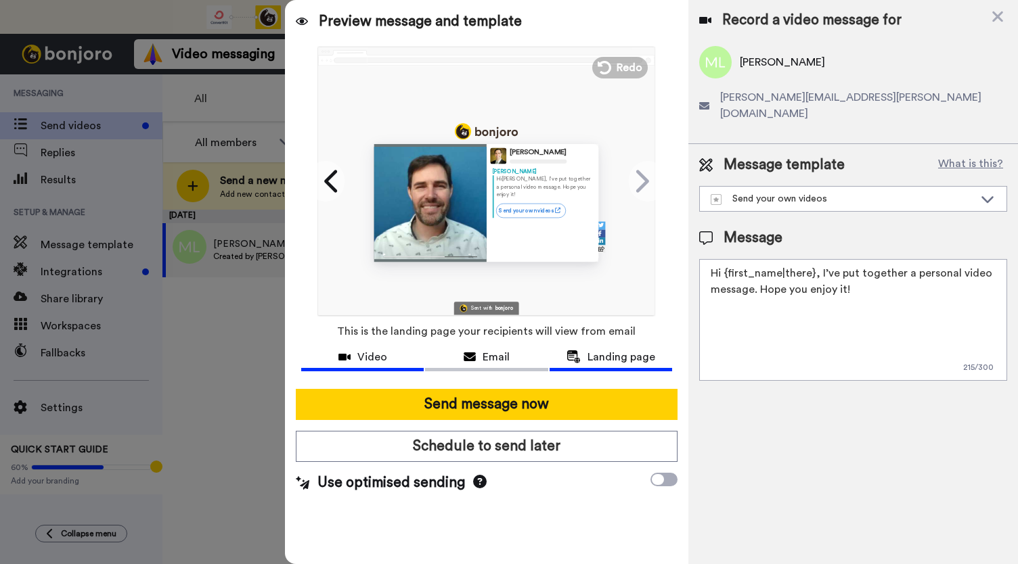
click at [379, 353] on span "Video" at bounding box center [372, 357] width 30 height 16
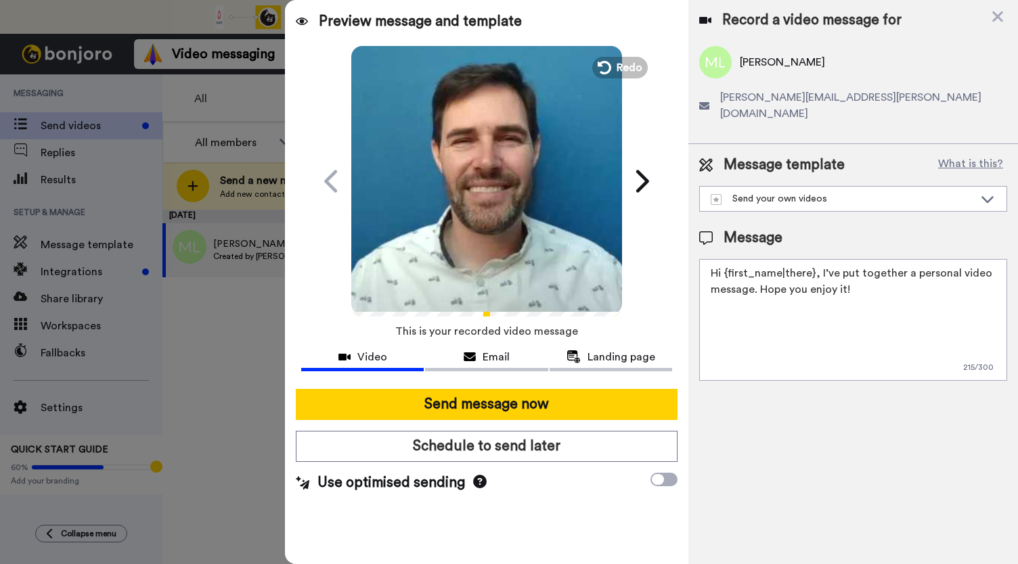
click at [481, 202] on icon "Play/Pause" at bounding box center [487, 181] width 36 height 64
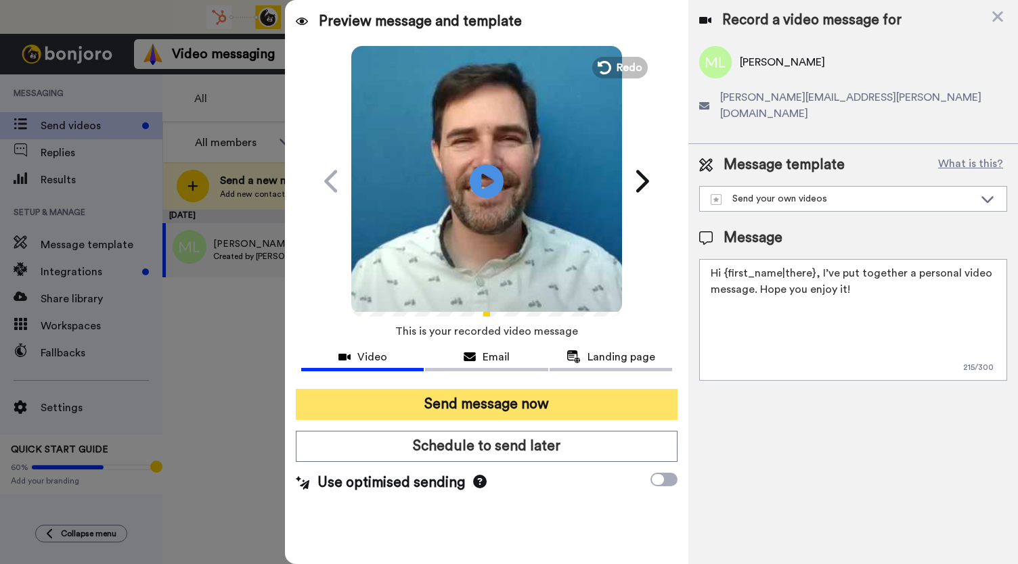
click at [445, 399] on button "Send message now" at bounding box center [487, 404] width 382 height 31
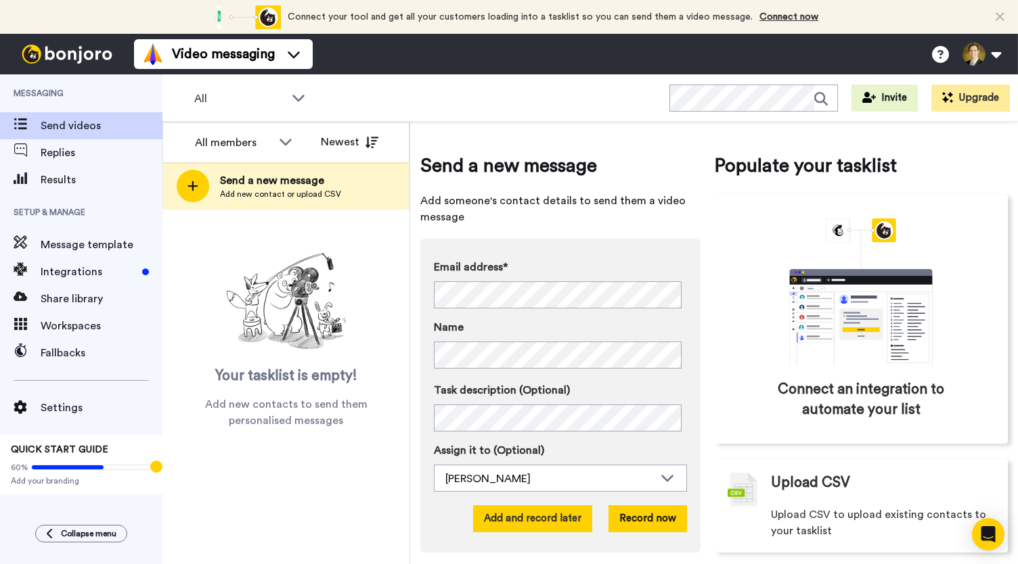
click at [523, 518] on button "Add and record later" at bounding box center [532, 519] width 119 height 27
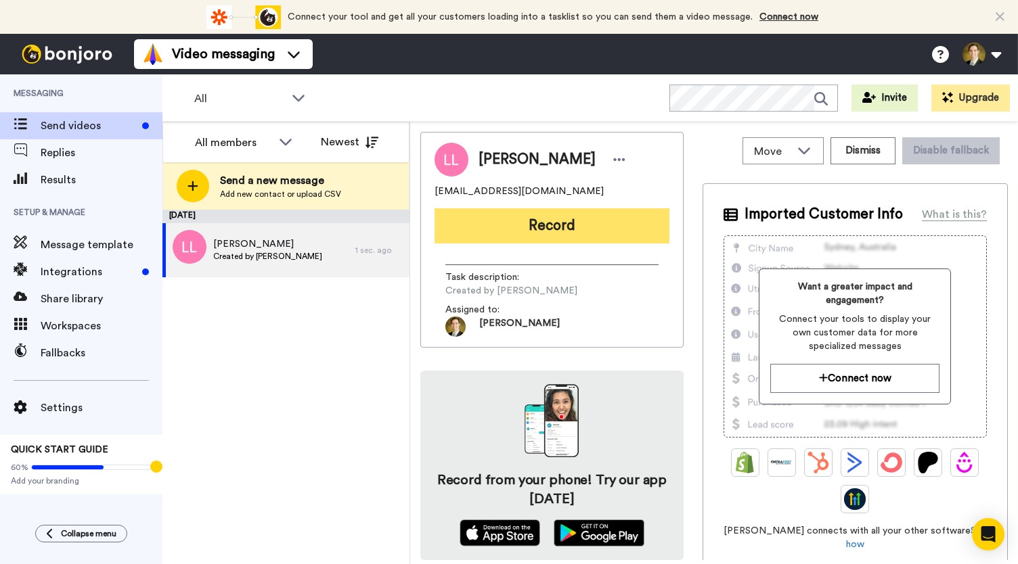
click at [573, 220] on button "Record" at bounding box center [552, 225] width 235 height 35
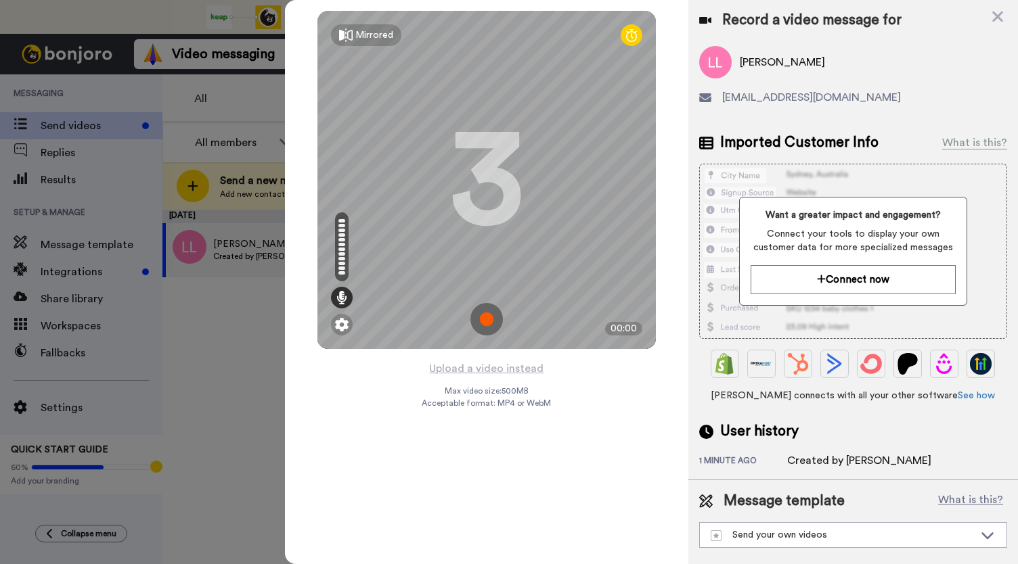
click at [485, 317] on img at bounding box center [486, 319] width 32 height 32
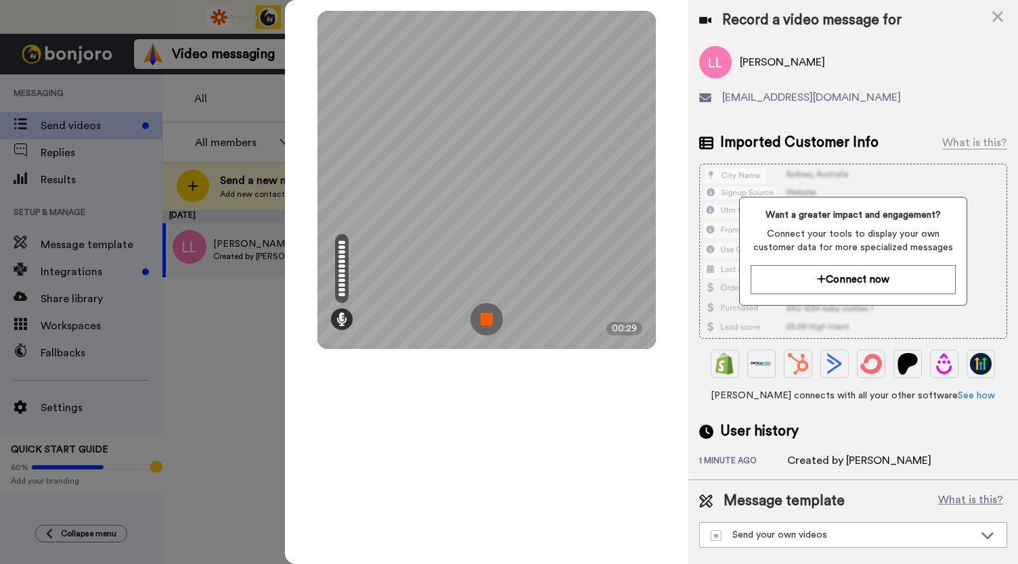
click at [485, 317] on img at bounding box center [486, 319] width 32 height 32
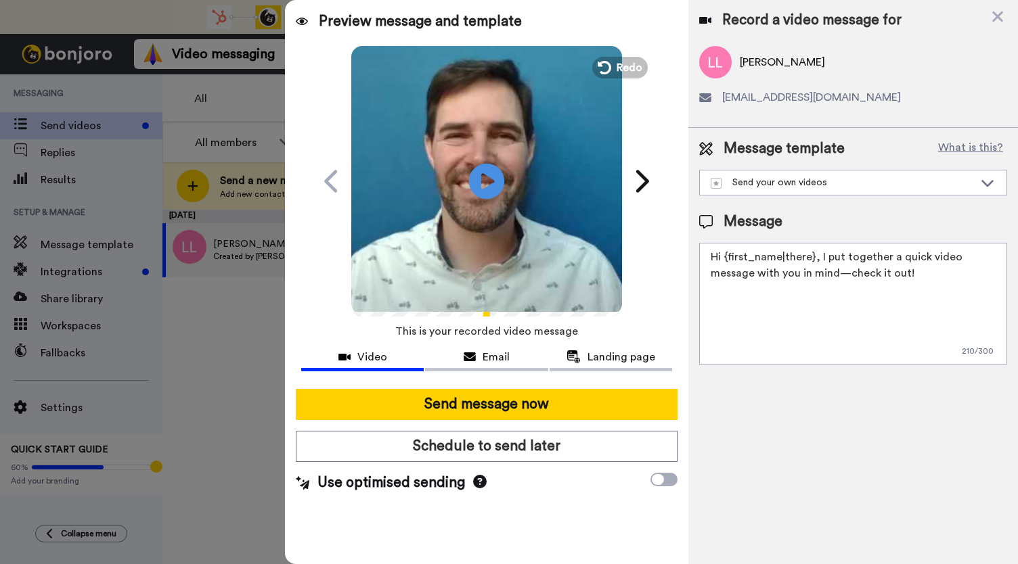
click at [477, 183] on icon at bounding box center [487, 181] width 36 height 36
click at [483, 363] on span "Email" at bounding box center [496, 357] width 27 height 16
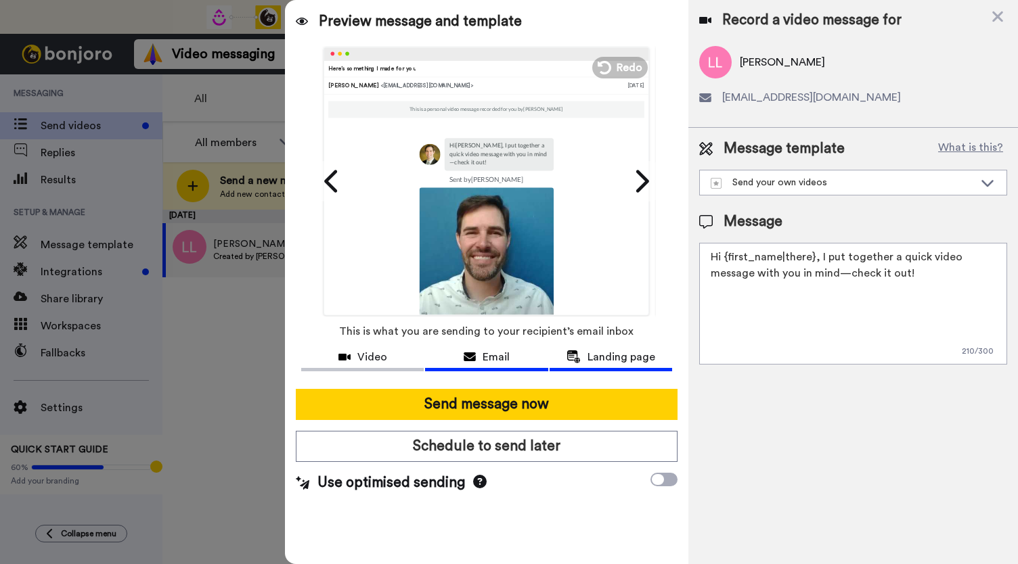
click at [606, 360] on span "Landing page" at bounding box center [621, 357] width 68 height 16
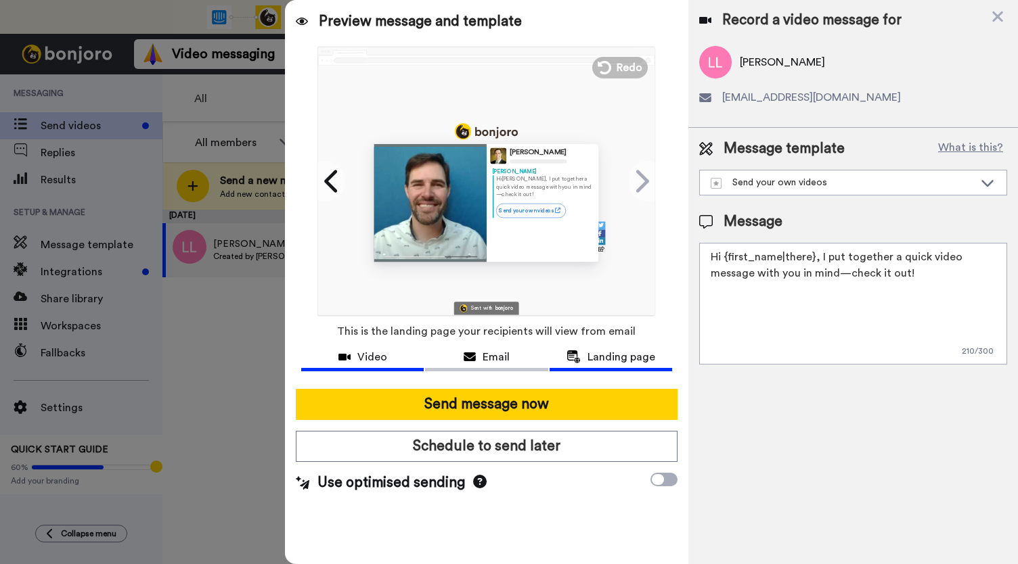
click at [357, 357] on div "Video" at bounding box center [362, 357] width 123 height 16
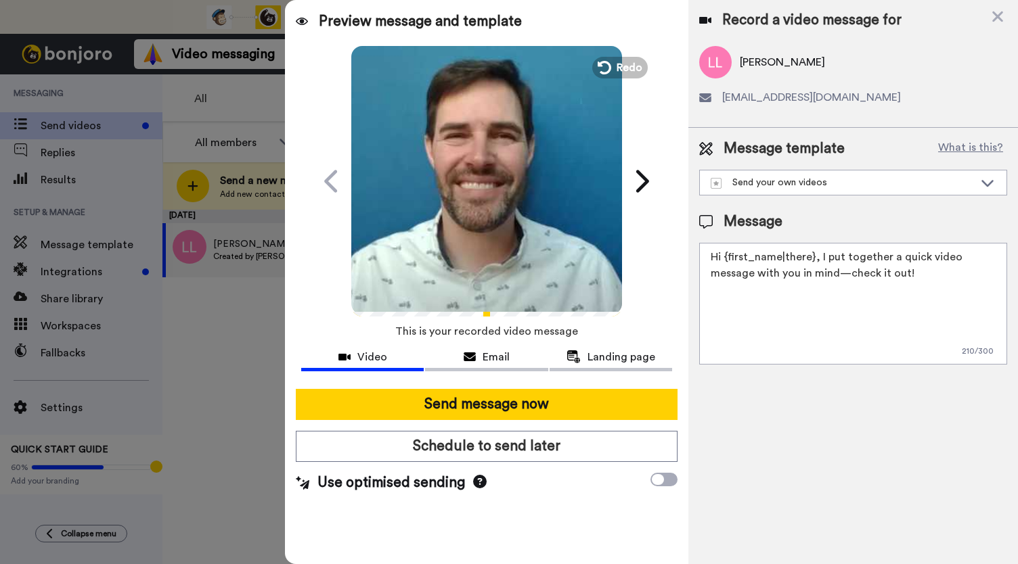
click at [462, 212] on video at bounding box center [486, 179] width 271 height 271
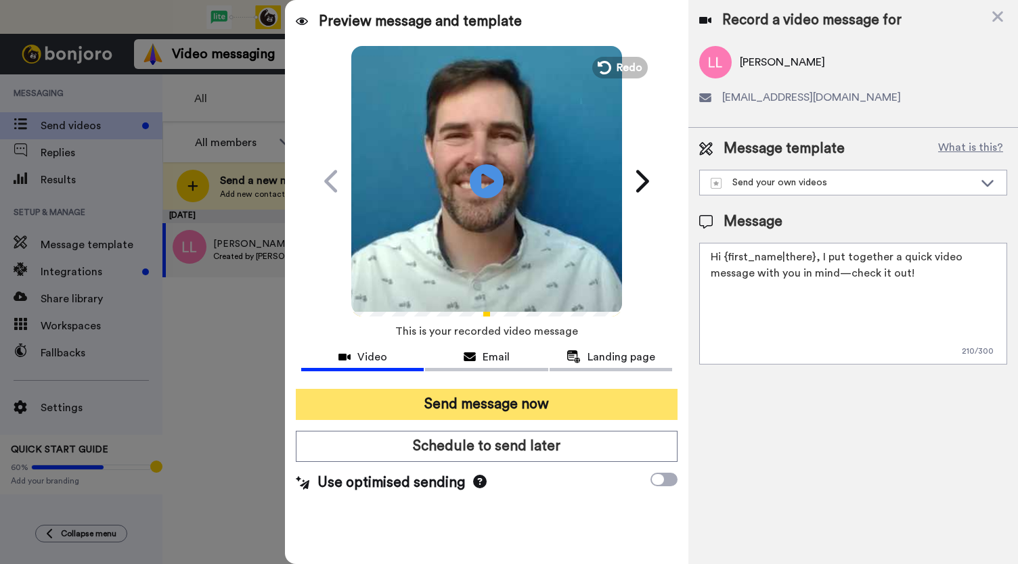
click at [474, 401] on button "Send message now" at bounding box center [487, 404] width 382 height 31
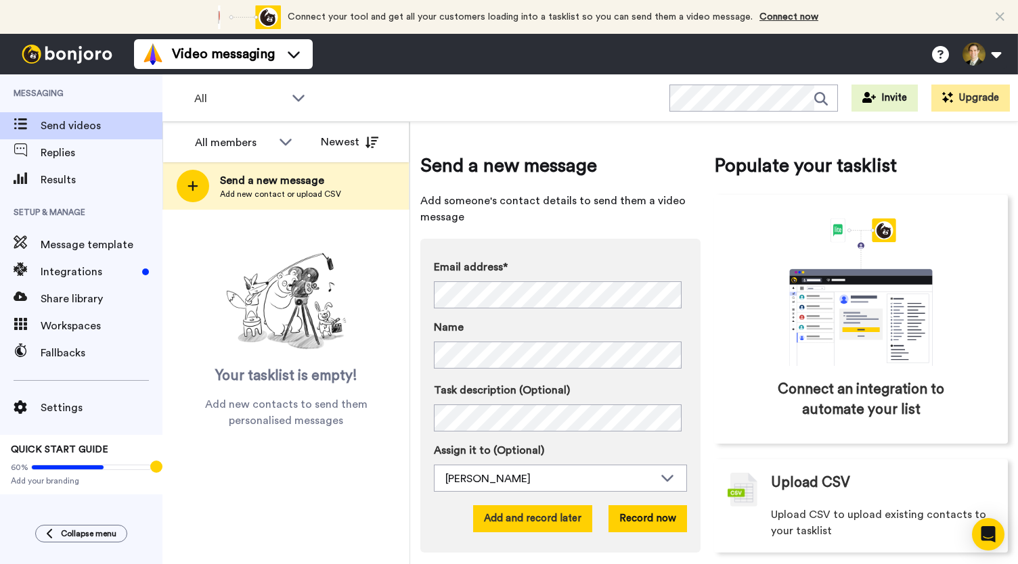
click at [535, 516] on button "Add and record later" at bounding box center [532, 519] width 119 height 27
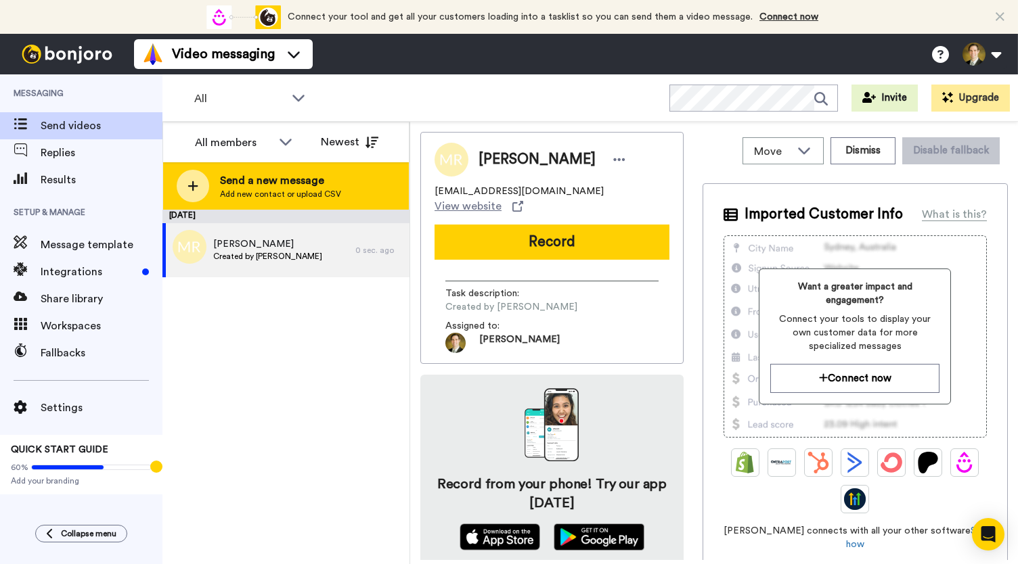
click at [200, 185] on div at bounding box center [193, 186] width 32 height 32
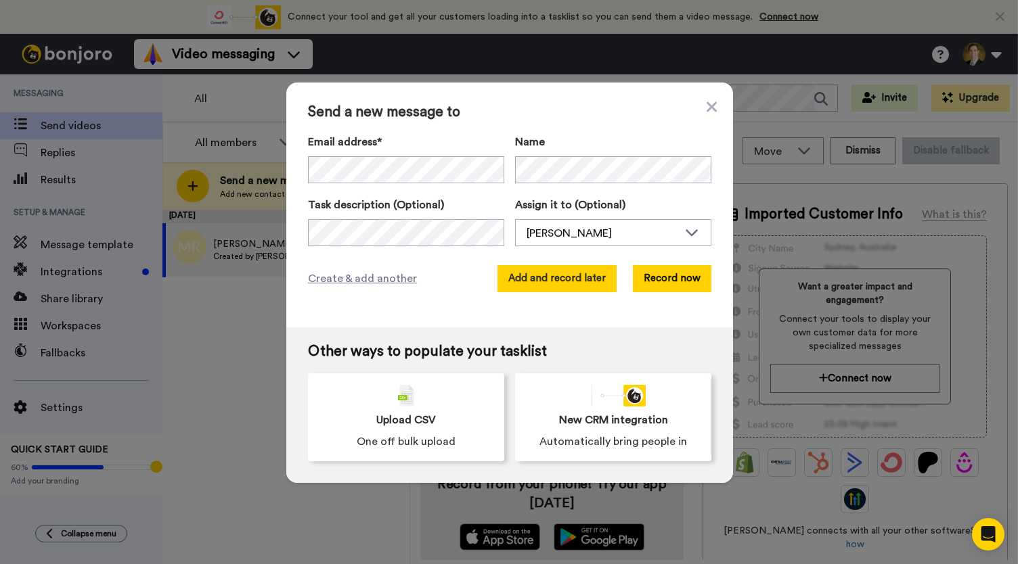
click at [556, 285] on button "Add and record later" at bounding box center [556, 278] width 119 height 27
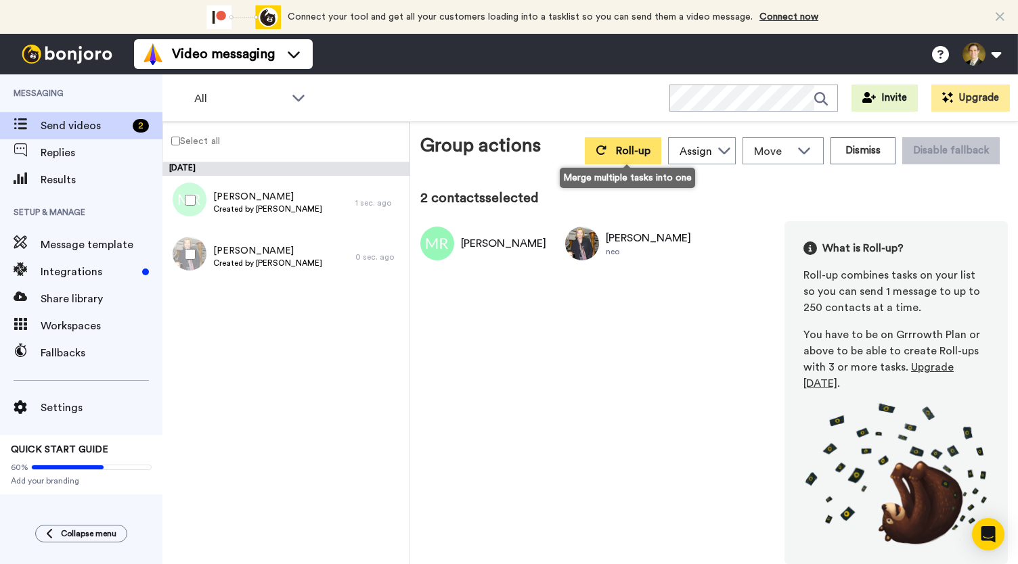
click at [602, 154] on icon at bounding box center [601, 150] width 11 height 11
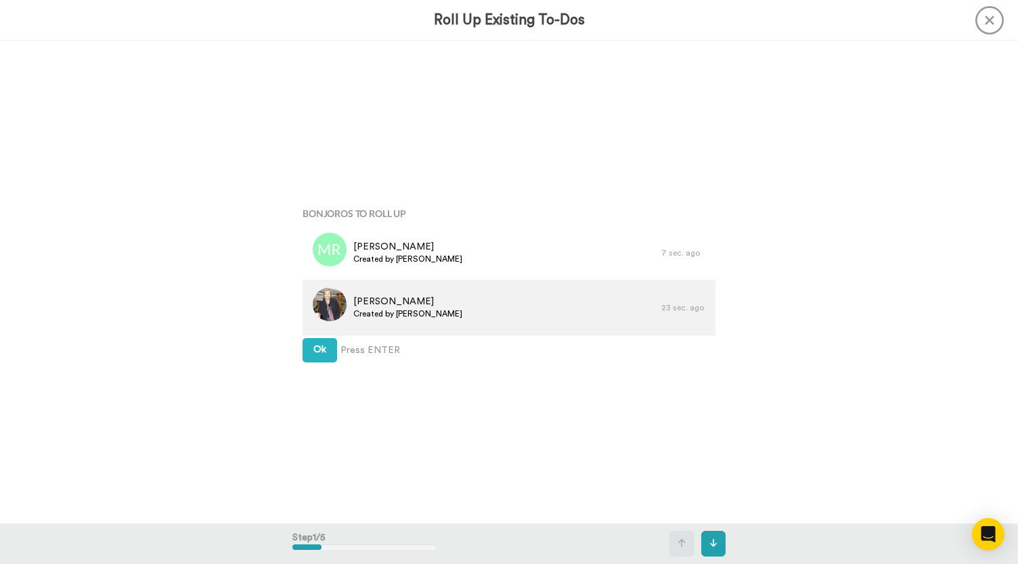
click at [314, 334] on div at bounding box center [326, 308] width 41 height 54
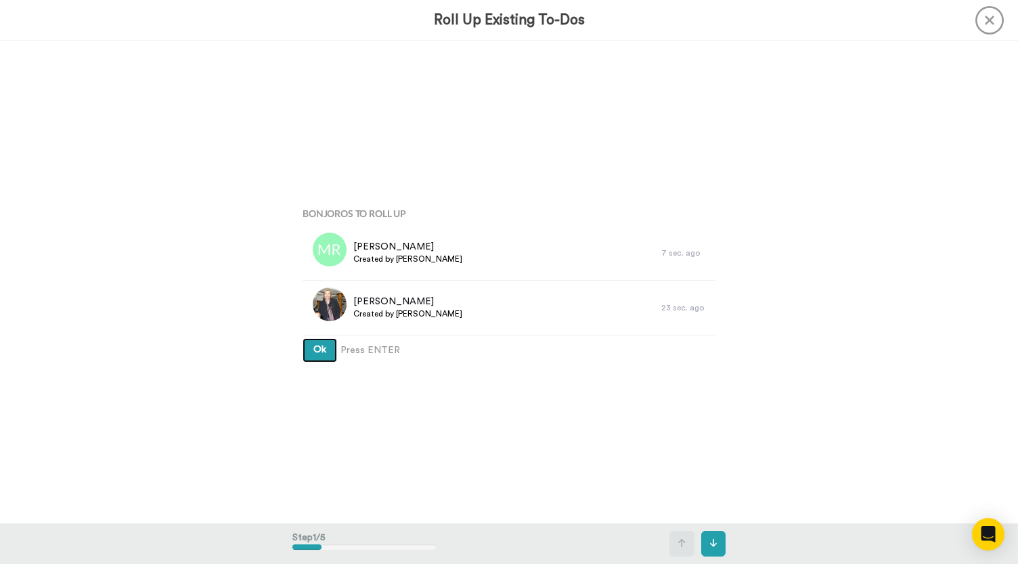
click at [305, 346] on button "Ok" at bounding box center [320, 350] width 35 height 24
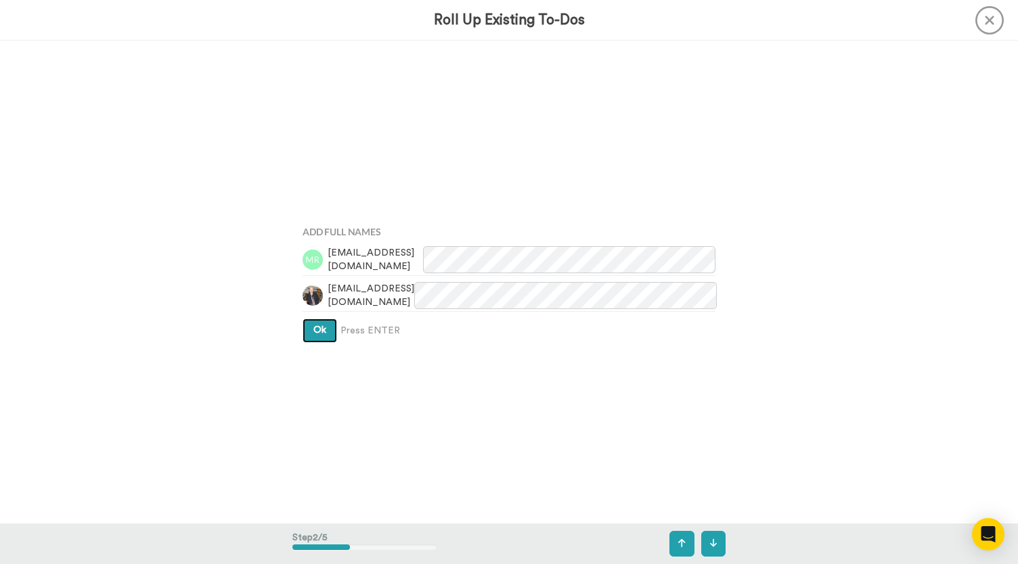
click at [324, 340] on button "Ok" at bounding box center [320, 331] width 35 height 24
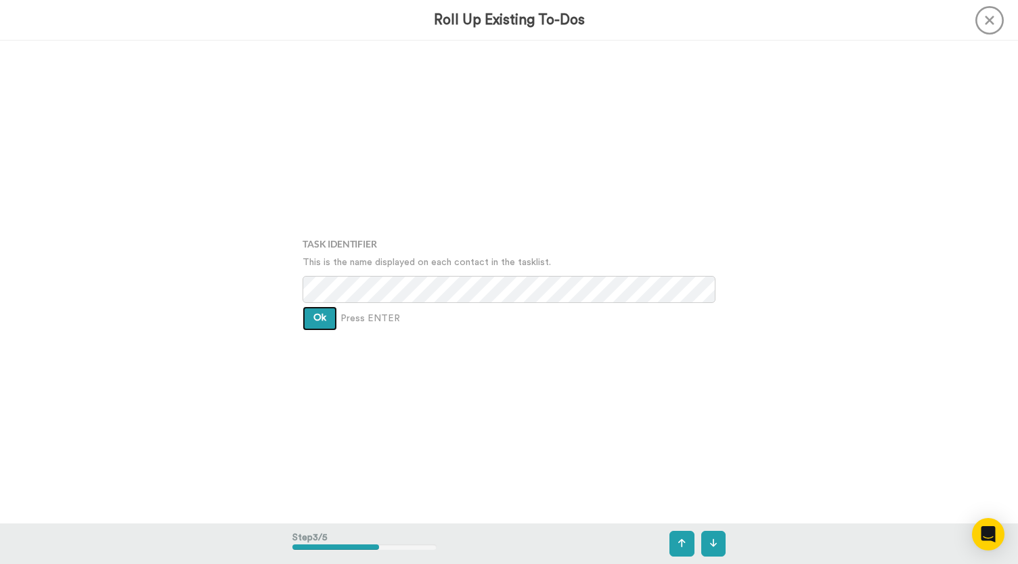
click at [324, 309] on button "Ok" at bounding box center [320, 319] width 35 height 24
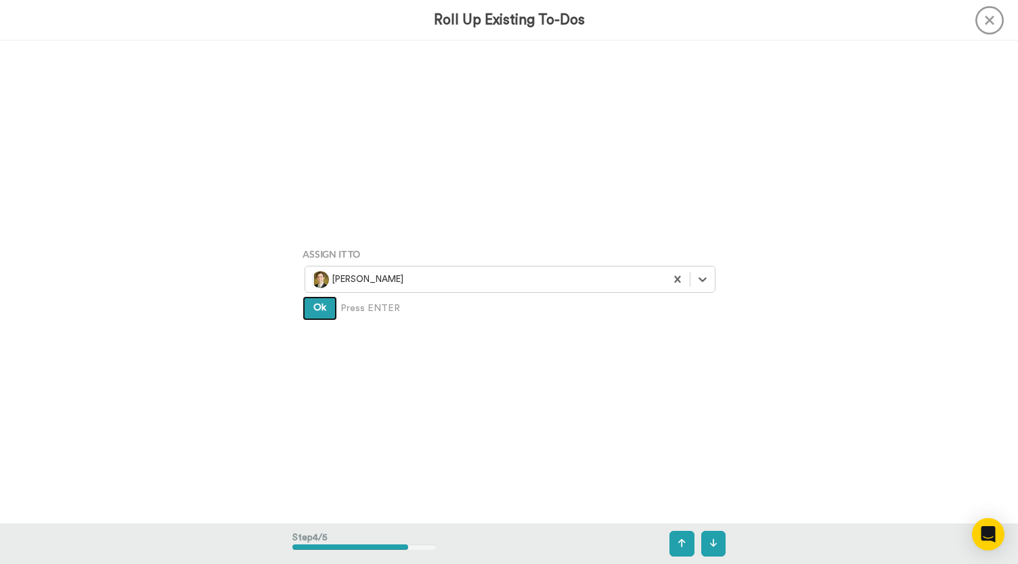
click at [324, 309] on button "Ok" at bounding box center [320, 308] width 35 height 24
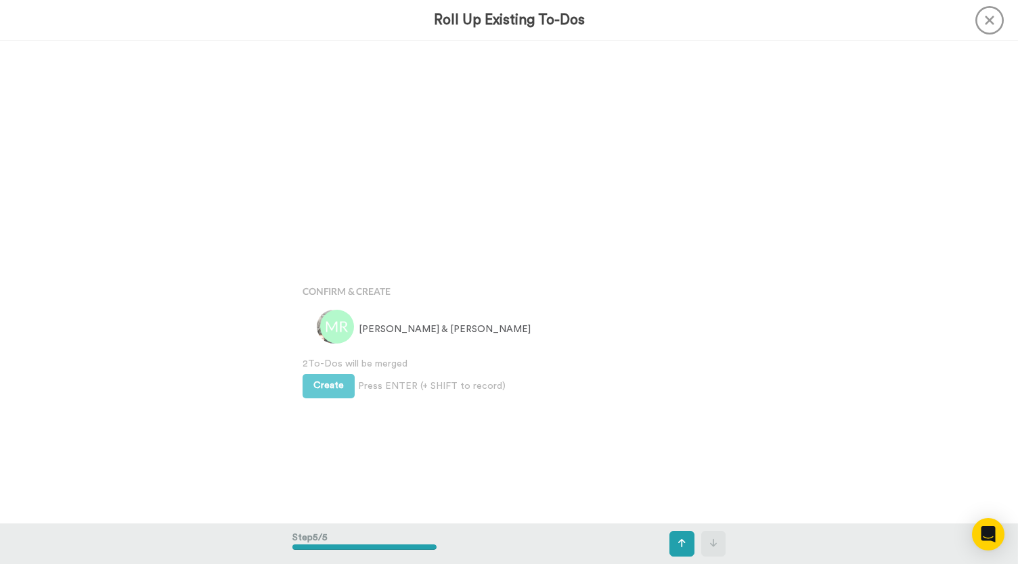
scroll to position [1933, 0]
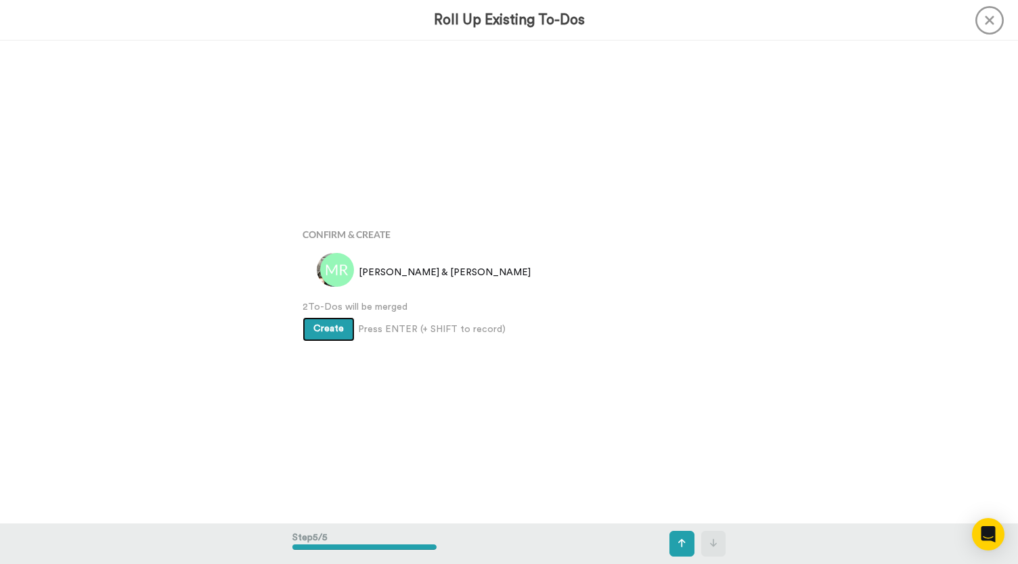
click at [313, 319] on button "Create" at bounding box center [329, 329] width 52 height 24
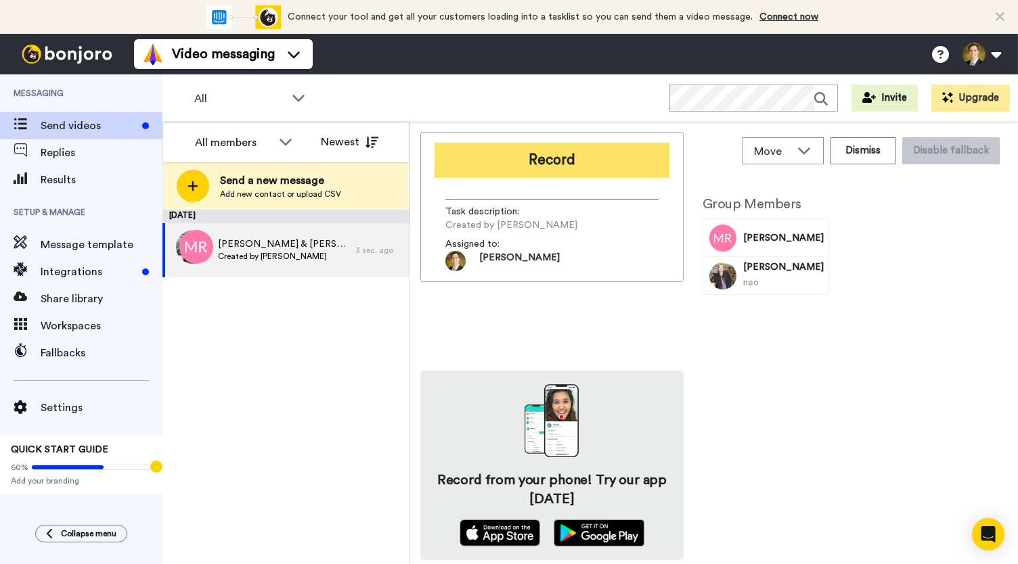
click at [533, 163] on button "Record" at bounding box center [552, 160] width 235 height 35
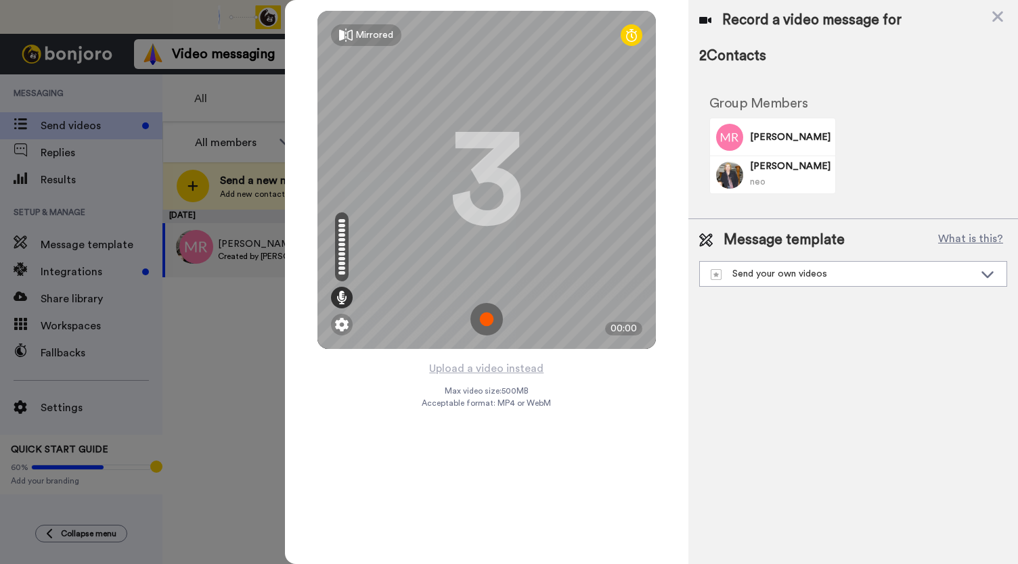
click at [493, 321] on img at bounding box center [486, 319] width 32 height 32
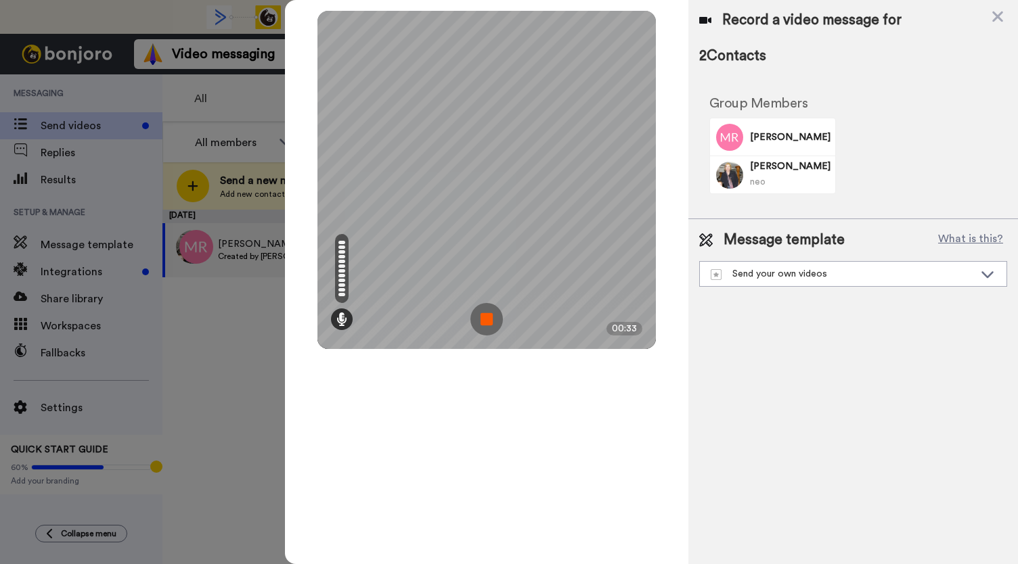
click at [492, 321] on img at bounding box center [486, 319] width 32 height 32
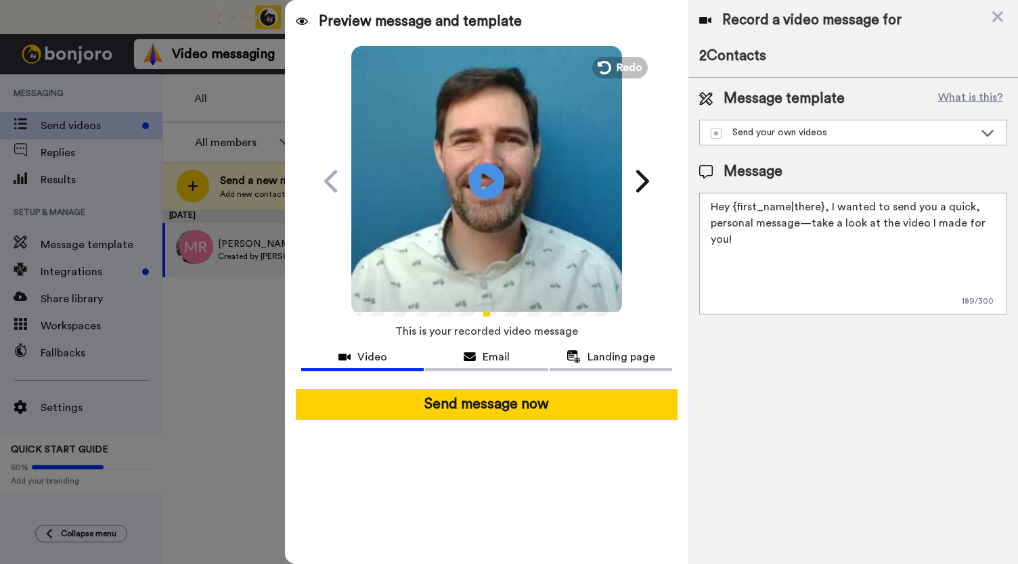
click at [485, 186] on icon "Play/Pause" at bounding box center [487, 181] width 36 height 64
click at [480, 355] on div "Email" at bounding box center [486, 357] width 123 height 16
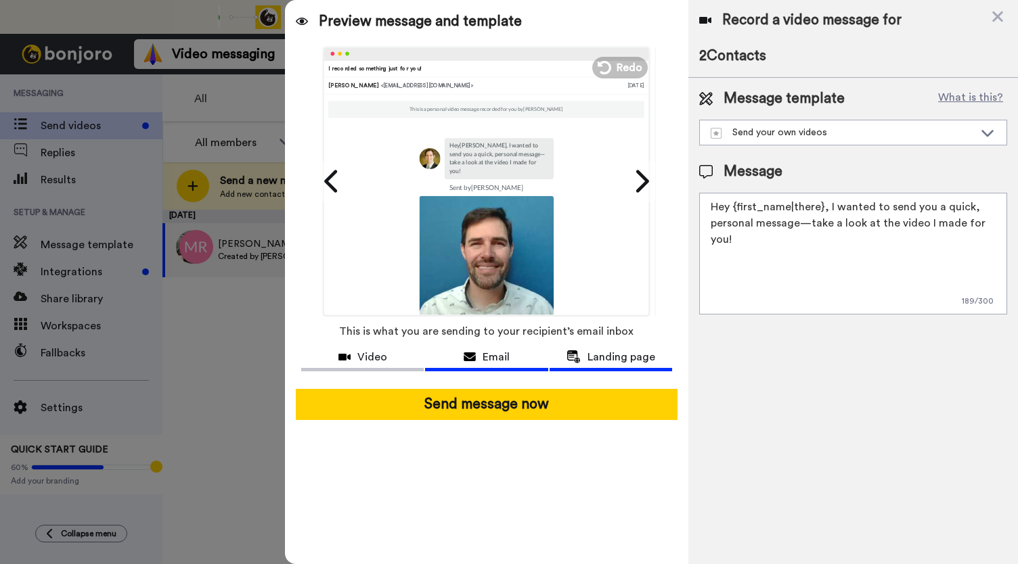
click at [600, 358] on span "Landing page" at bounding box center [621, 357] width 68 height 16
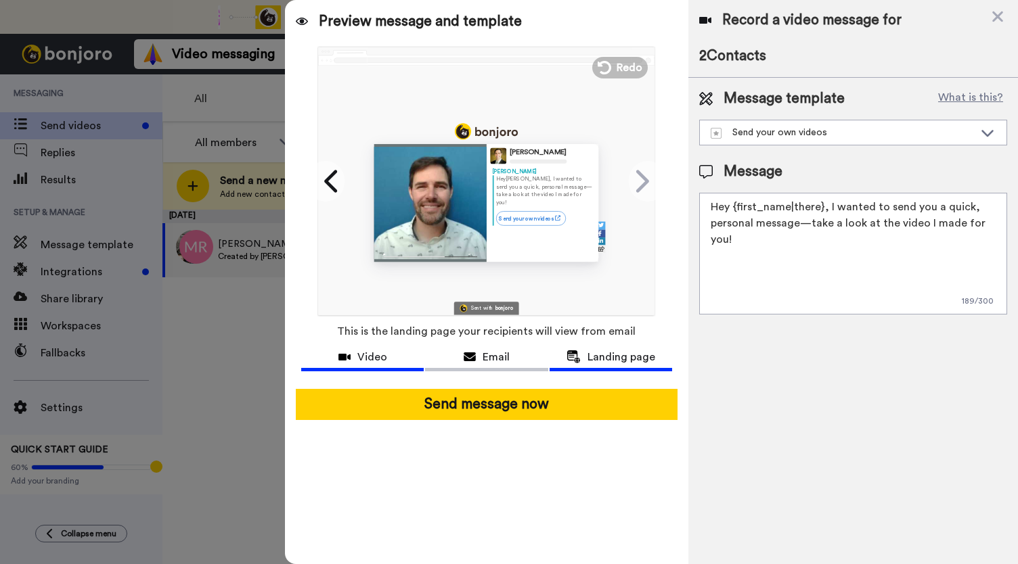
click at [374, 359] on span "Video" at bounding box center [372, 357] width 30 height 16
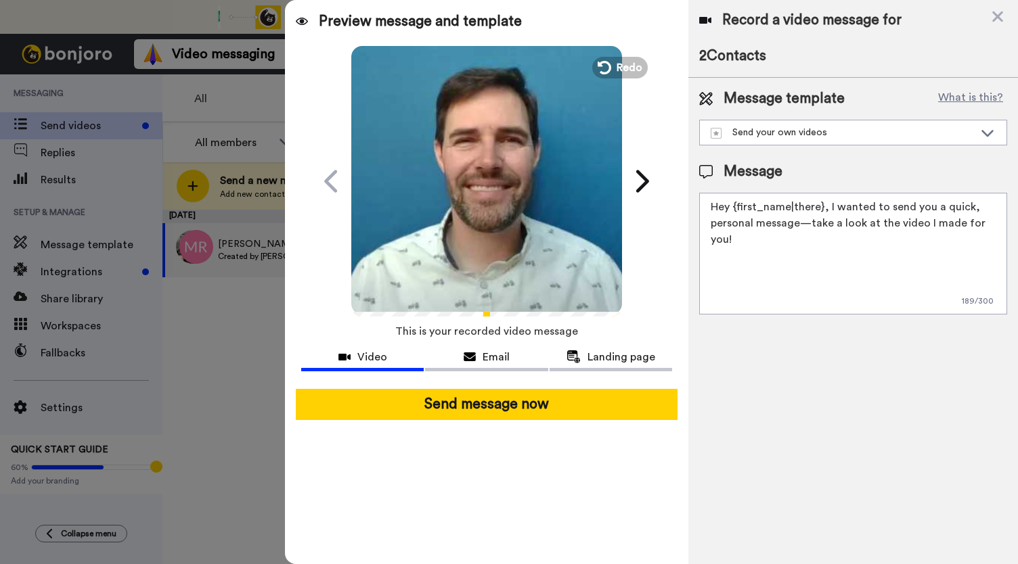
click at [497, 211] on icon "Play/Pause" at bounding box center [487, 181] width 36 height 64
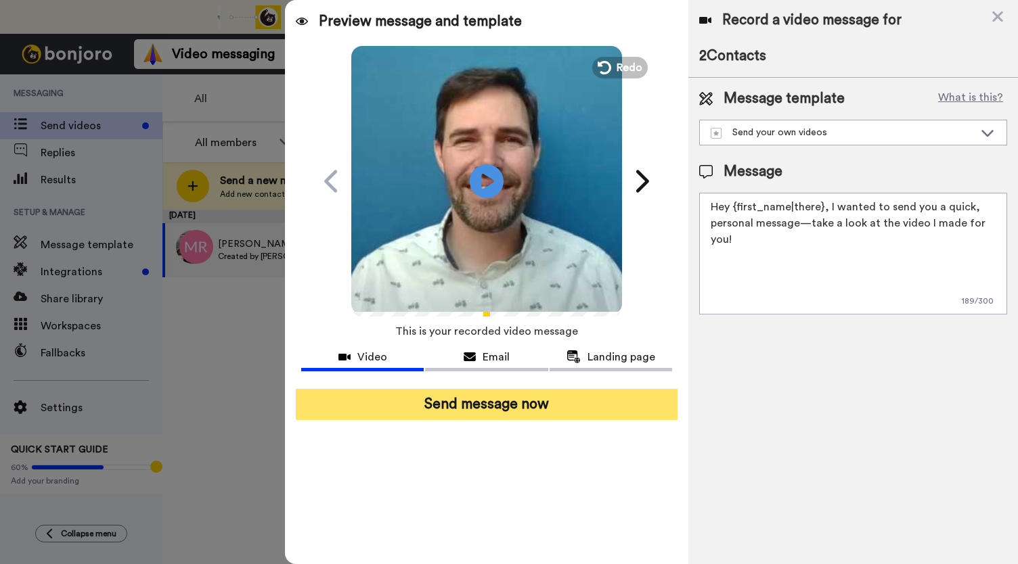
click at [475, 399] on button "Send message now" at bounding box center [487, 404] width 382 height 31
